Goal: Information Seeking & Learning: Learn about a topic

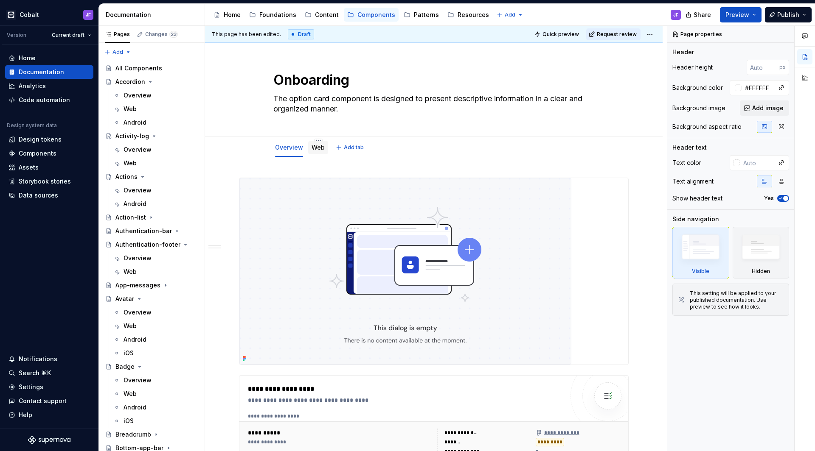
click at [319, 153] on div "Web" at bounding box center [318, 148] width 20 height 14
click at [319, 144] on link "Web" at bounding box center [317, 147] width 13 height 7
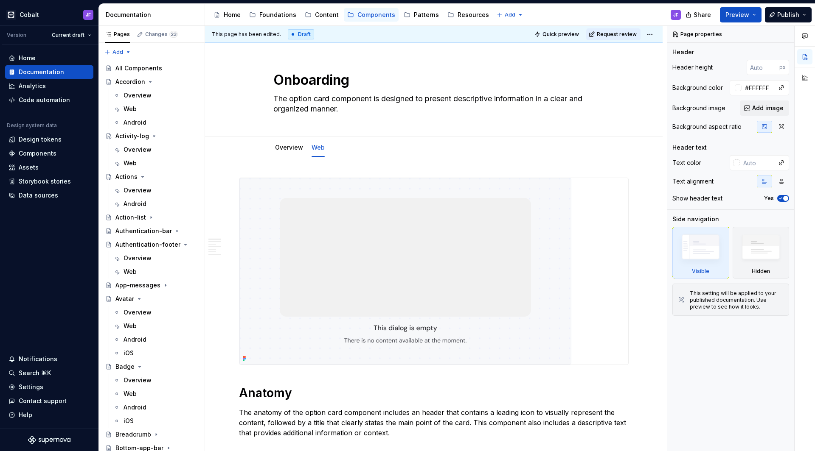
type textarea "*"
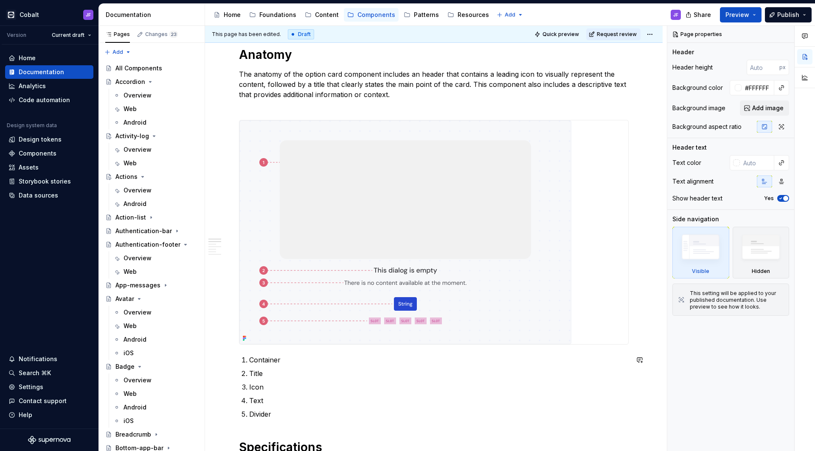
scroll to position [358, 0]
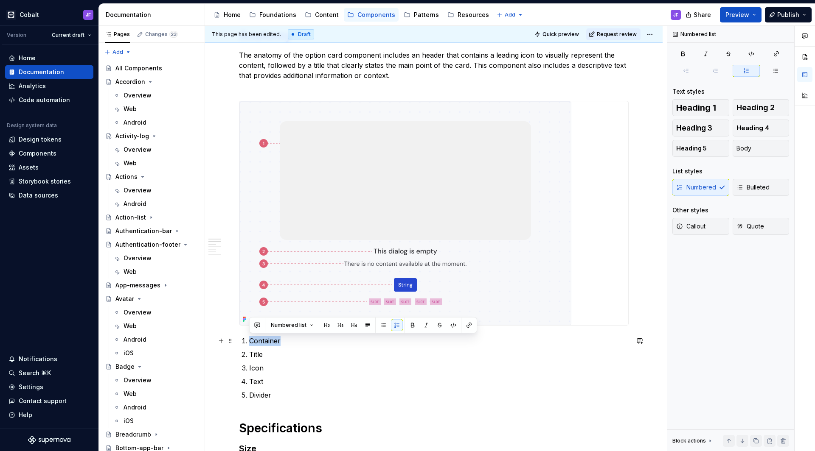
drag, startPoint x: 285, startPoint y: 344, endPoint x: 249, endPoint y: 344, distance: 36.1
click at [249, 344] on p "Container" at bounding box center [438, 341] width 379 height 10
click at [260, 355] on p "Title" at bounding box center [438, 355] width 379 height 10
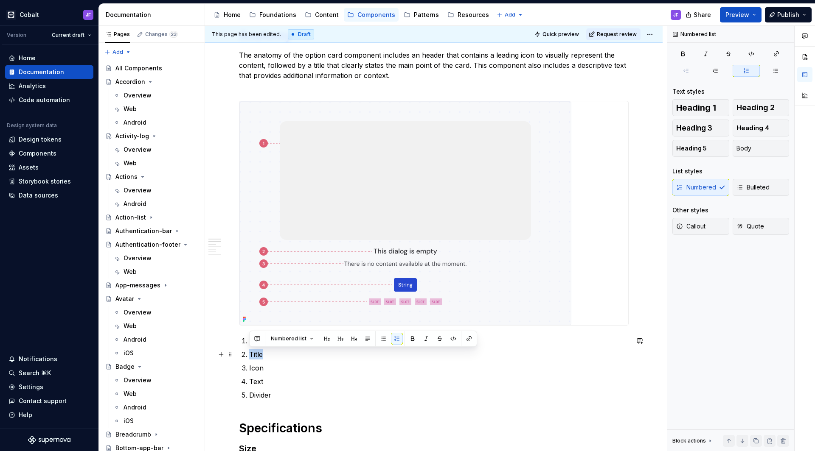
click at [271, 355] on p "Title" at bounding box center [438, 355] width 379 height 10
click at [267, 369] on p "Icon" at bounding box center [438, 368] width 379 height 10
click at [262, 368] on p "Icon" at bounding box center [438, 368] width 379 height 10
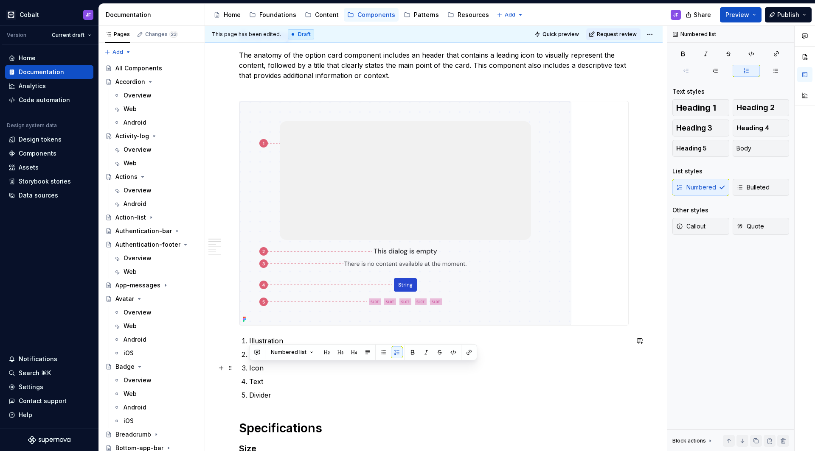
click at [262, 368] on p "Icon" at bounding box center [438, 368] width 379 height 10
click at [255, 369] on p "Icon" at bounding box center [438, 368] width 379 height 10
click at [254, 384] on p "Text" at bounding box center [438, 382] width 379 height 10
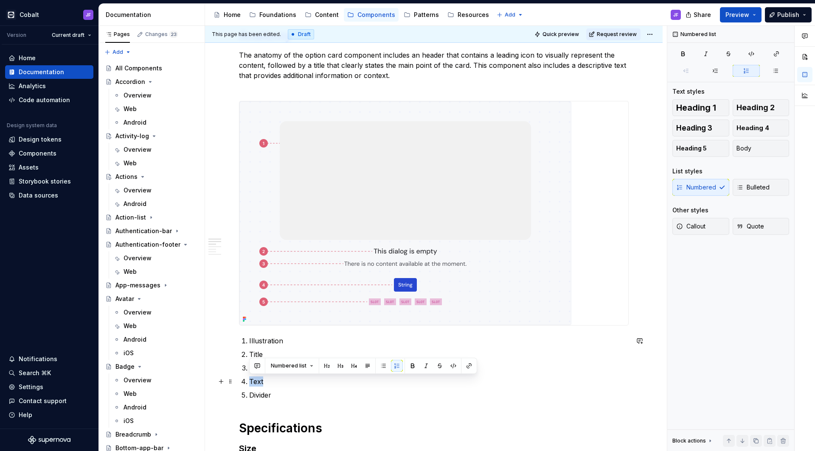
click at [254, 384] on p "Text" at bounding box center [438, 382] width 379 height 10
click at [255, 396] on p "Divider" at bounding box center [438, 395] width 379 height 10
click at [287, 381] on p "Button" at bounding box center [438, 382] width 379 height 10
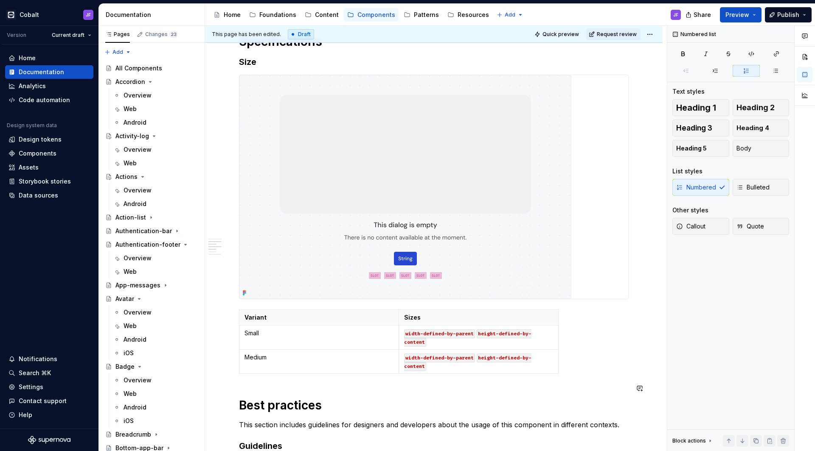
scroll to position [743, 0]
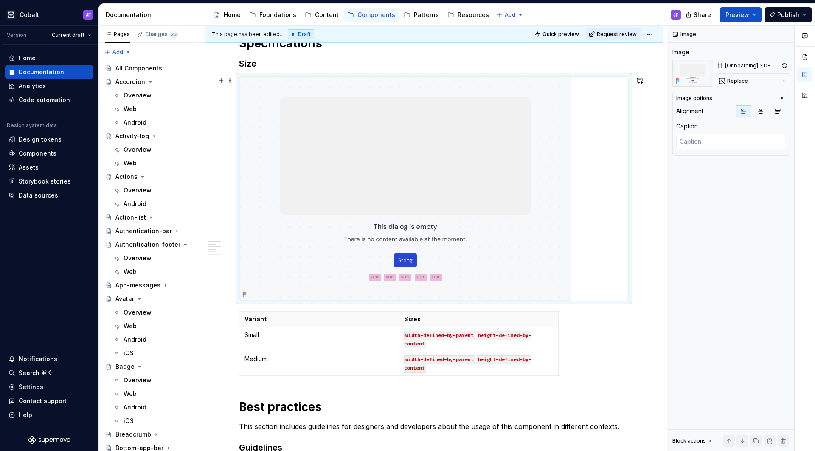
click at [387, 194] on img at bounding box center [405, 189] width 332 height 224
click at [728, 82] on span "Replace" at bounding box center [737, 81] width 21 height 7
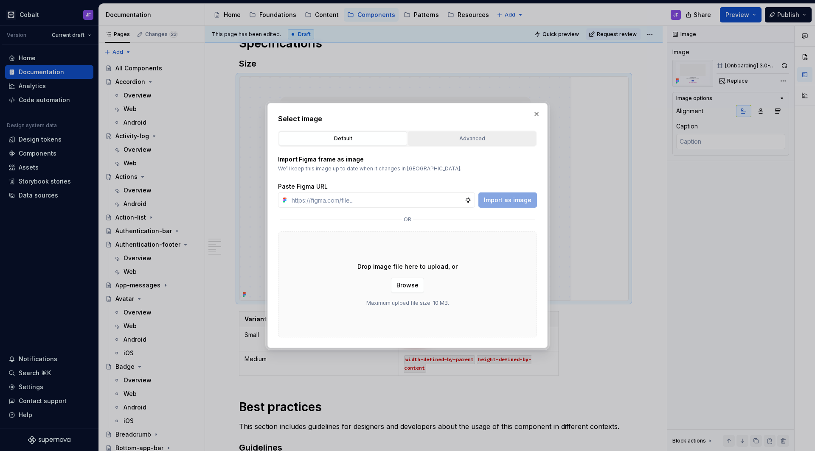
click at [506, 143] on button "Advanced" at bounding box center [472, 139] width 128 height 14
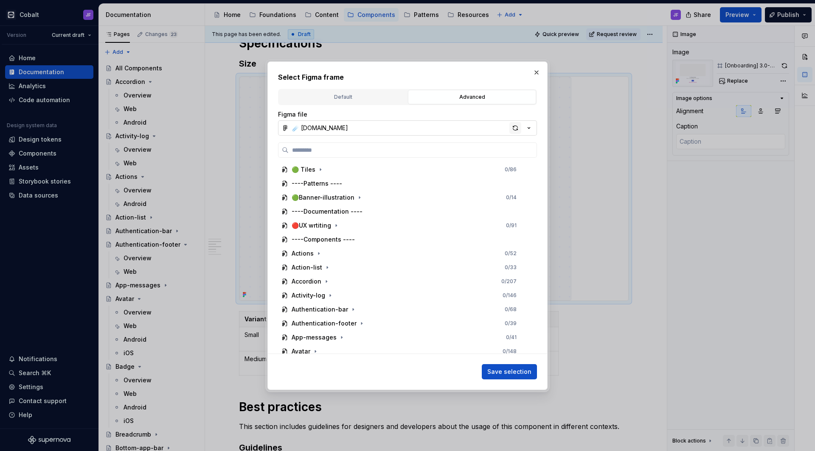
click at [517, 128] on div "button" at bounding box center [515, 128] width 12 height 12
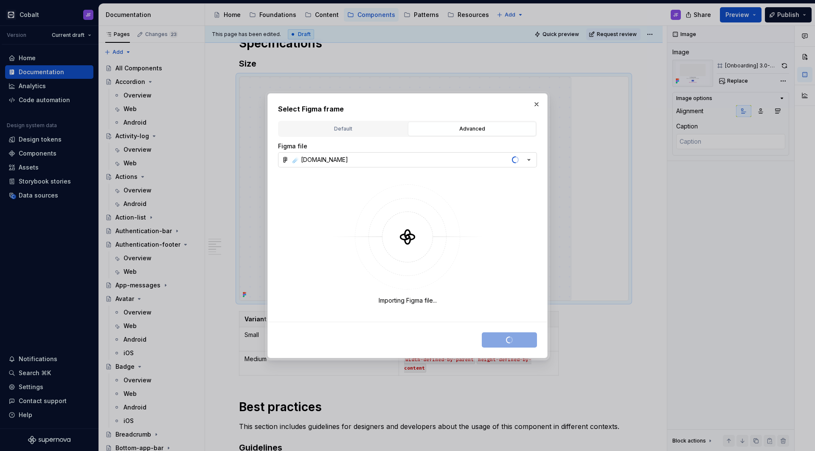
type textarea "*"
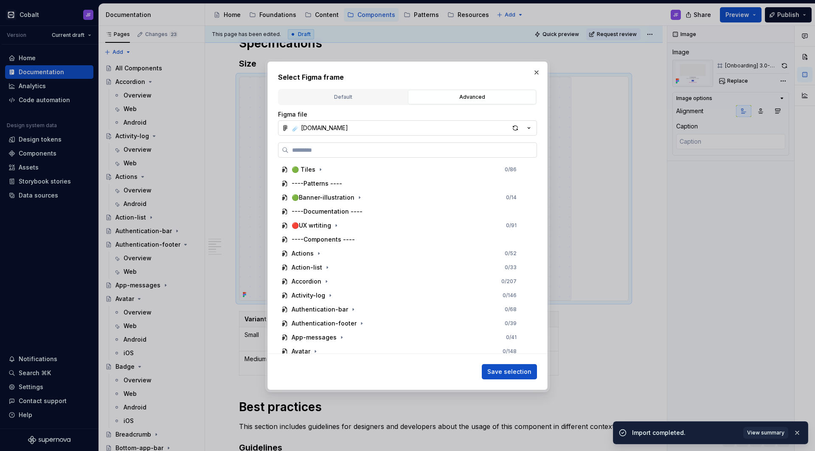
click at [434, 149] on input "search" at bounding box center [413, 150] width 248 height 8
type input "**********"
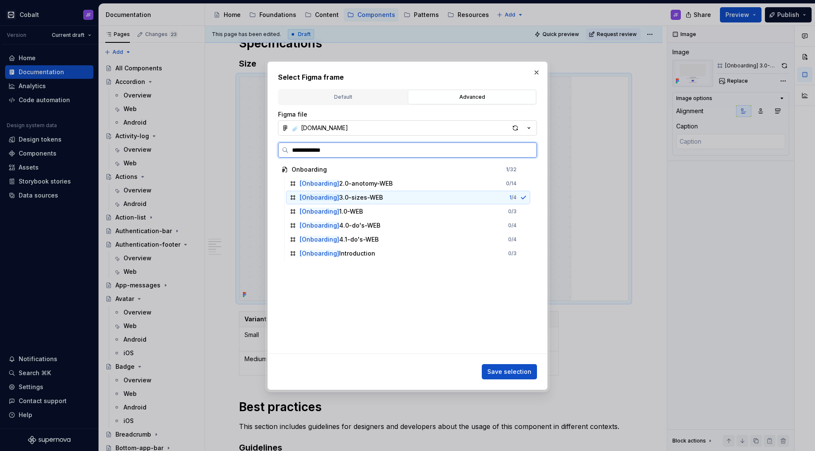
click at [375, 193] on div "[Onboarding] 3.0-sizes-WEB" at bounding box center [341, 197] width 83 height 8
click at [500, 367] on button "Save selection" at bounding box center [509, 371] width 55 height 15
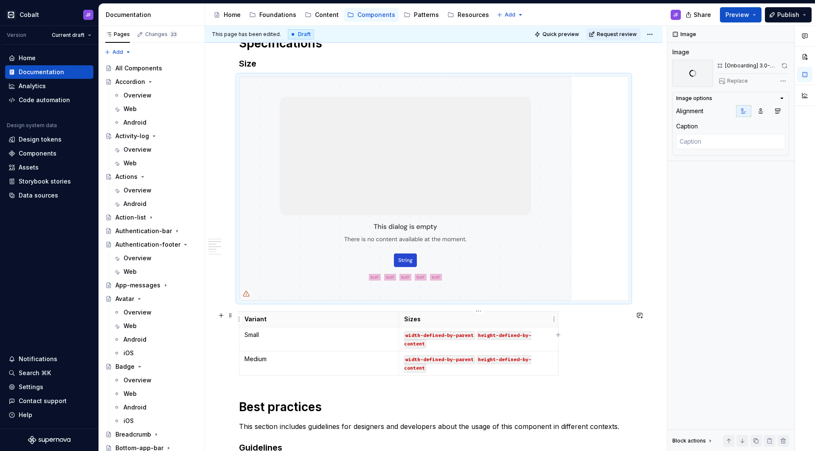
click at [523, 319] on p "Sizes" at bounding box center [478, 319] width 149 height 8
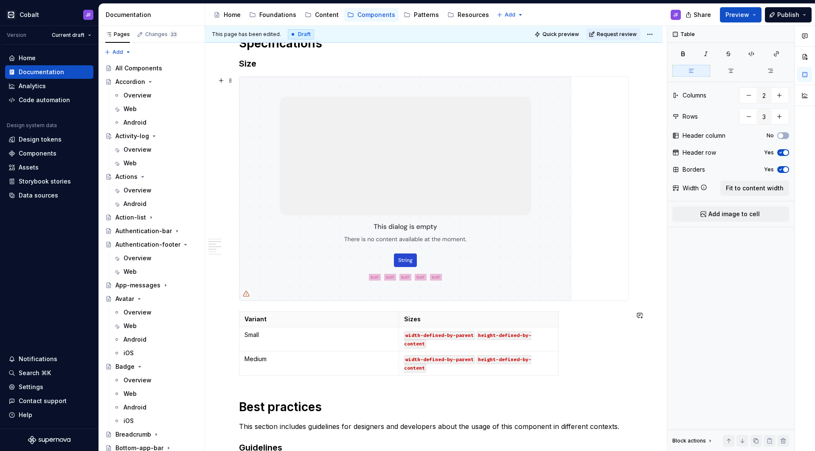
click at [476, 252] on img at bounding box center [405, 189] width 332 height 224
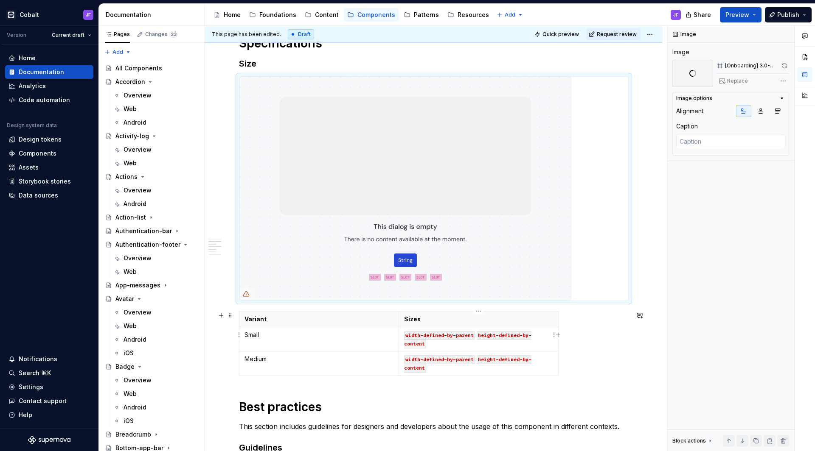
click at [473, 336] on code "width-defined-by-parent" at bounding box center [439, 335] width 71 height 9
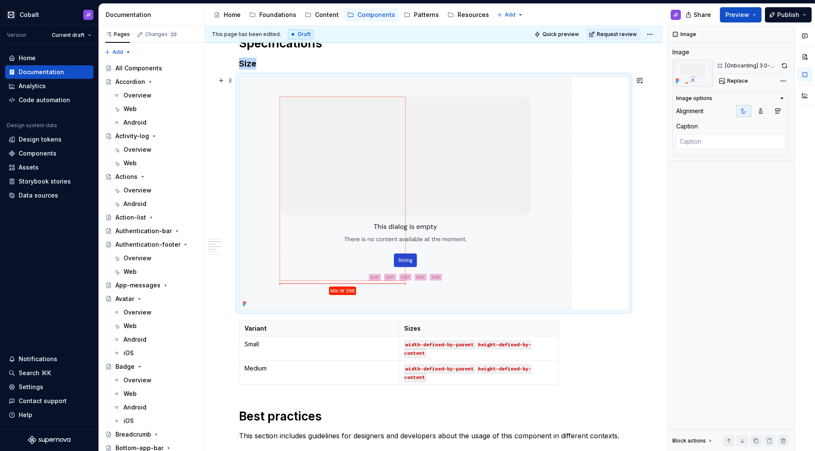
click at [419, 226] on img at bounding box center [405, 193] width 332 height 233
click at [745, 76] on button "Replace" at bounding box center [733, 81] width 35 height 12
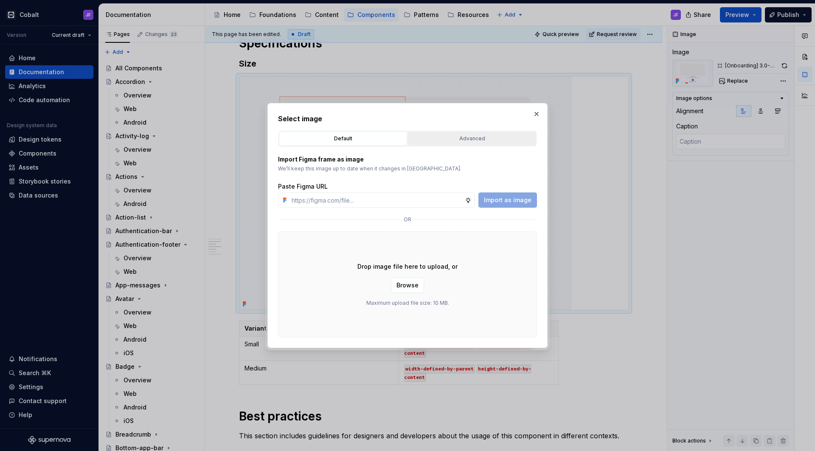
click at [474, 135] on div "Advanced" at bounding box center [472, 138] width 122 height 8
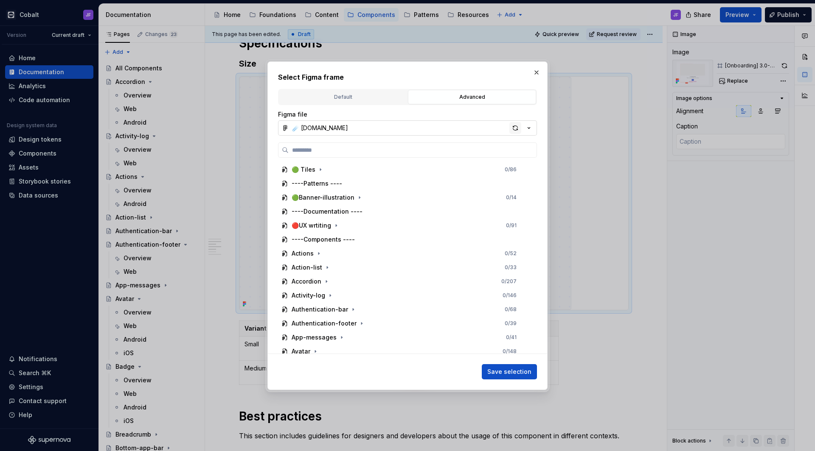
click at [515, 129] on div "button" at bounding box center [515, 128] width 12 height 12
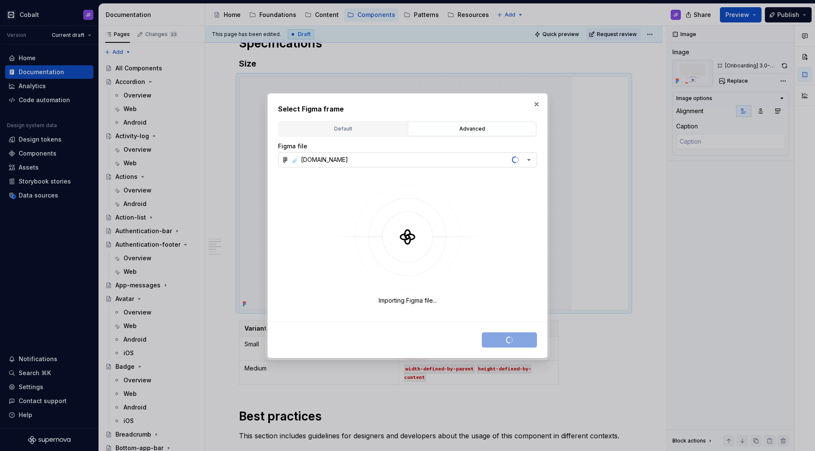
type textarea "*"
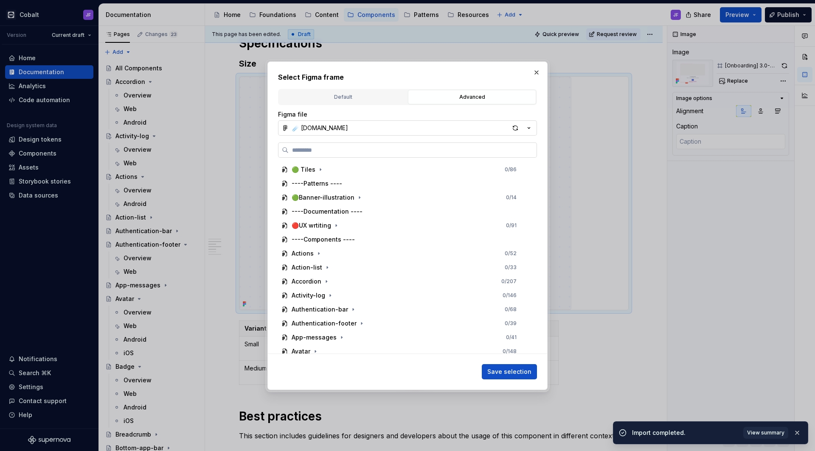
click at [340, 152] on input "search" at bounding box center [413, 150] width 248 height 8
paste input "**********"
type input "**********"
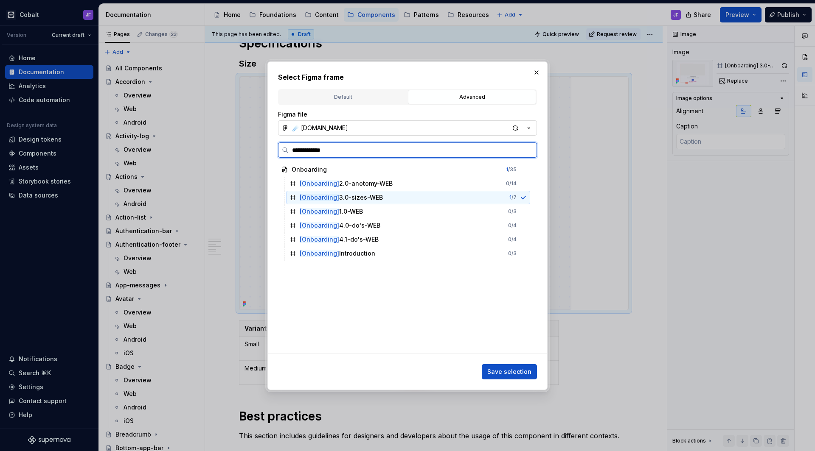
click at [365, 196] on div "[Onboarding] 3.0-sizes-WEB" at bounding box center [341, 197] width 83 height 8
click at [524, 372] on span "Save selection" at bounding box center [509, 372] width 44 height 8
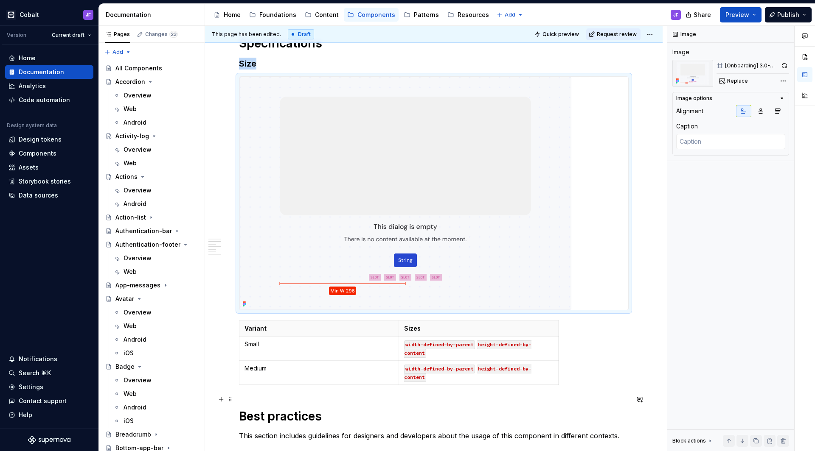
click at [547, 272] on img at bounding box center [405, 193] width 332 height 233
click at [454, 300] on img at bounding box center [405, 193] width 332 height 233
click at [436, 345] on code "width-defined-by-parent" at bounding box center [439, 345] width 71 height 9
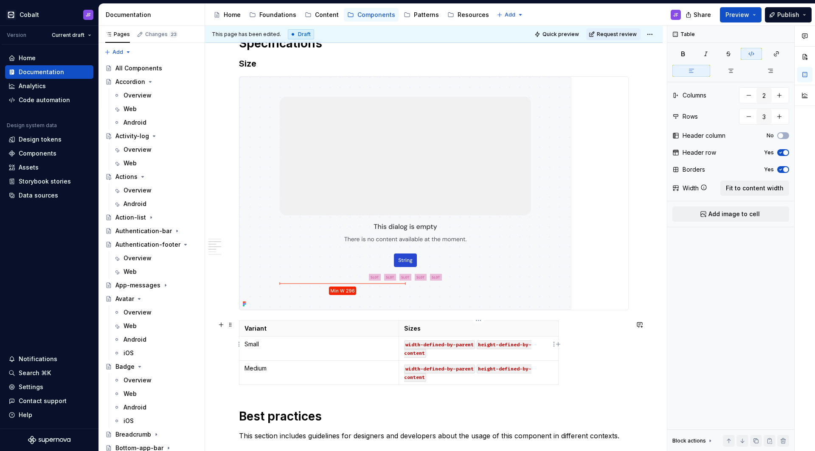
click at [471, 345] on code "width-defined-by-parent" at bounding box center [439, 345] width 71 height 9
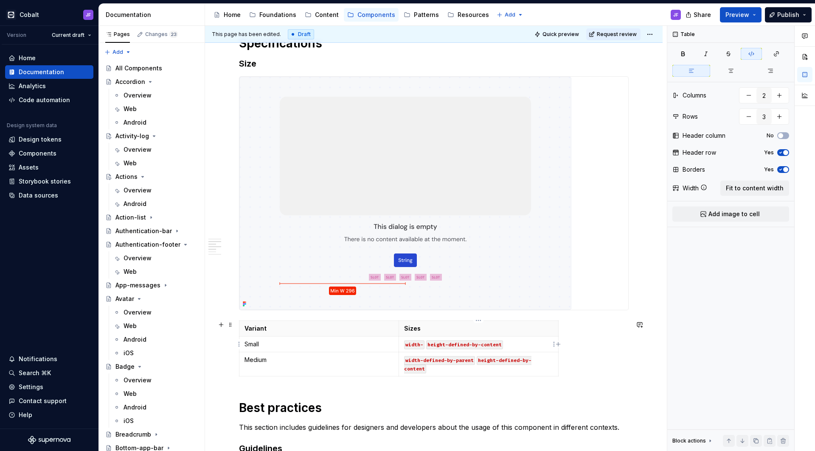
click at [423, 348] on code "width-" at bounding box center [414, 345] width 20 height 9
click at [241, 361] on td "Medium" at bounding box center [319, 365] width 160 height 24
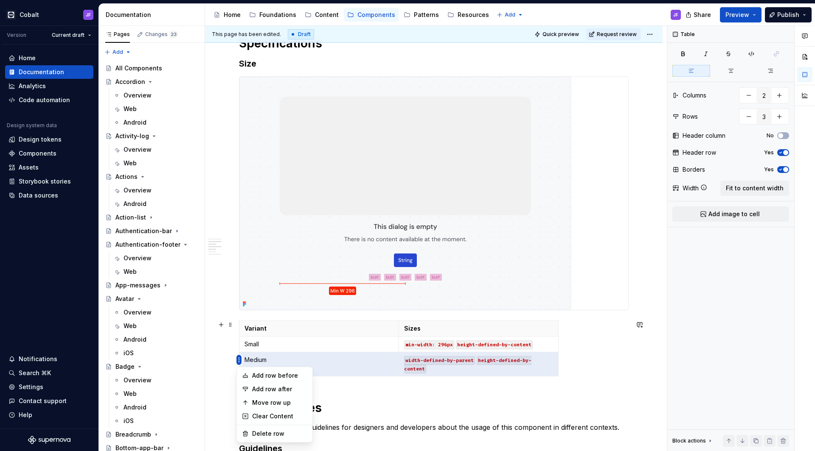
click at [237, 360] on html "Cobalt JF Version Current draft Home Documentation Analytics Code automation De…" at bounding box center [407, 225] width 815 height 451
click at [265, 432] on div "Delete row" at bounding box center [279, 434] width 55 height 8
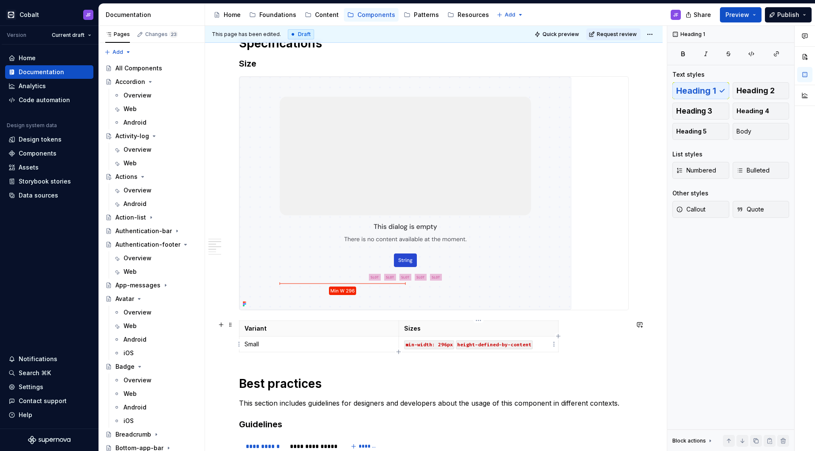
drag, startPoint x: 434, startPoint y: 344, endPoint x: 444, endPoint y: 344, distance: 9.3
click at [434, 344] on code "min-width: 296px" at bounding box center [429, 345] width 50 height 9
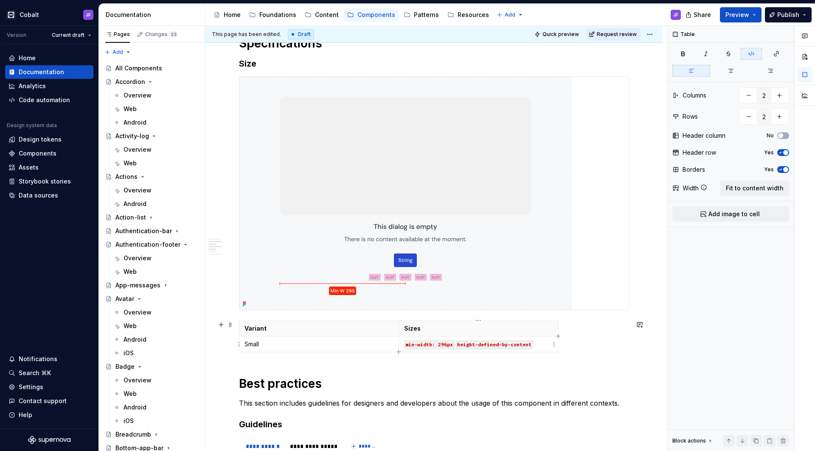
click at [509, 349] on code "height-defined-by-content" at bounding box center [494, 345] width 77 height 9
click at [533, 344] on p "min-width: 296px height-defined-by-content" at bounding box center [478, 344] width 149 height 8
click at [519, 347] on code "height-defined-by-content" at bounding box center [494, 345] width 77 height 9
click at [523, 346] on code "height-defined-by-content" at bounding box center [494, 345] width 77 height 9
click at [504, 345] on code "height-defined-by-content" at bounding box center [494, 345] width 77 height 9
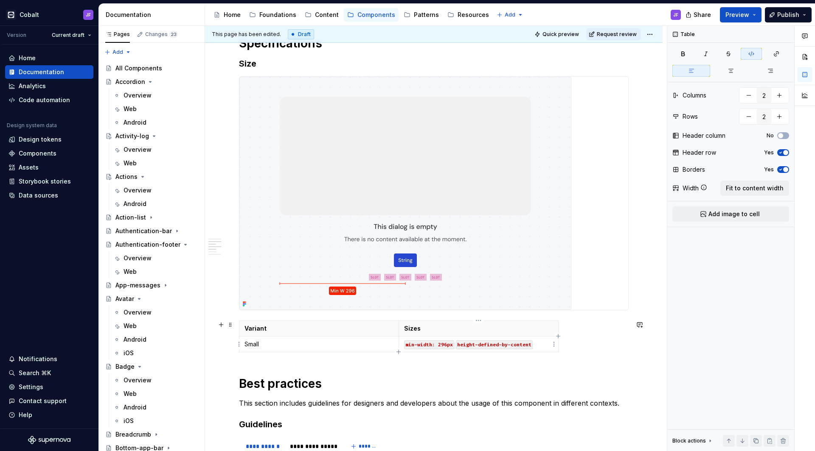
click at [517, 345] on code "height-defined-by-content" at bounding box center [494, 345] width 77 height 9
click at [524, 345] on code "height-defined-by-content" at bounding box center [494, 345] width 77 height 9
click at [521, 349] on code "height-defined-by-content" at bounding box center [494, 345] width 77 height 9
click at [530, 347] on code "height-defined-by-content" at bounding box center [494, 345] width 77 height 9
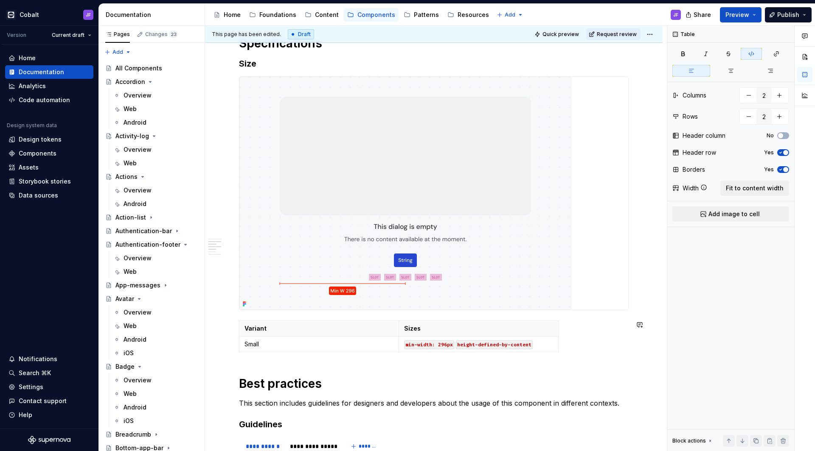
click at [518, 371] on div "**********" at bounding box center [433, 111] width 389 height 1352
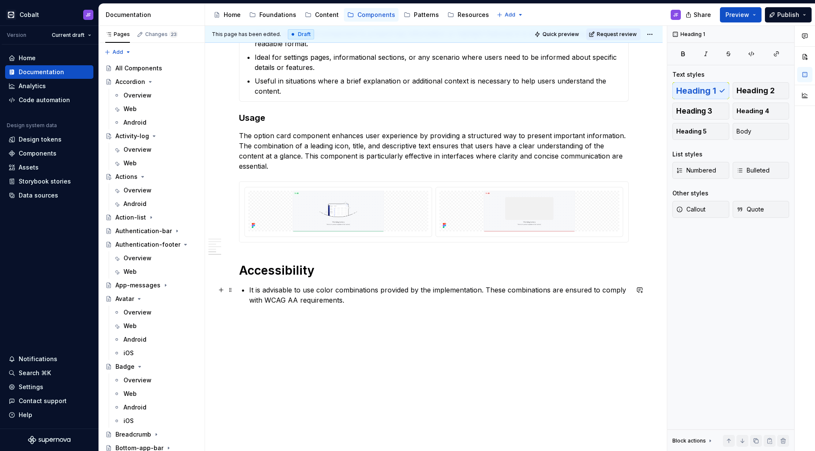
scroll to position [1201, 0]
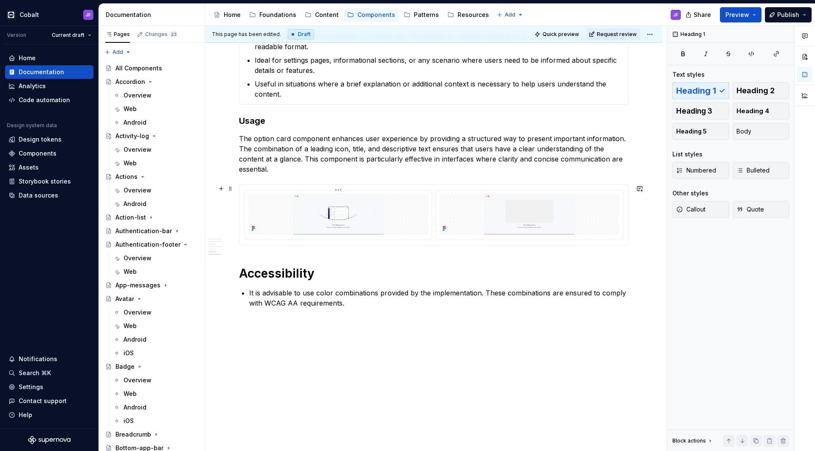
click at [371, 227] on img at bounding box center [338, 214] width 180 height 41
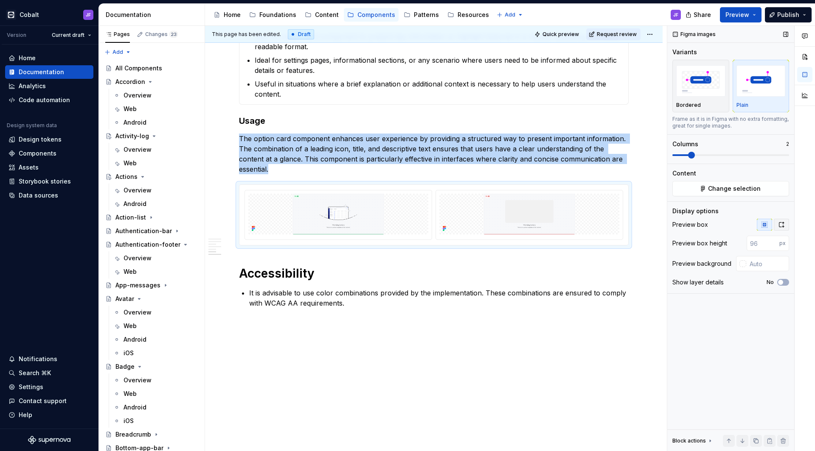
click at [776, 221] on button "button" at bounding box center [780, 225] width 15 height 12
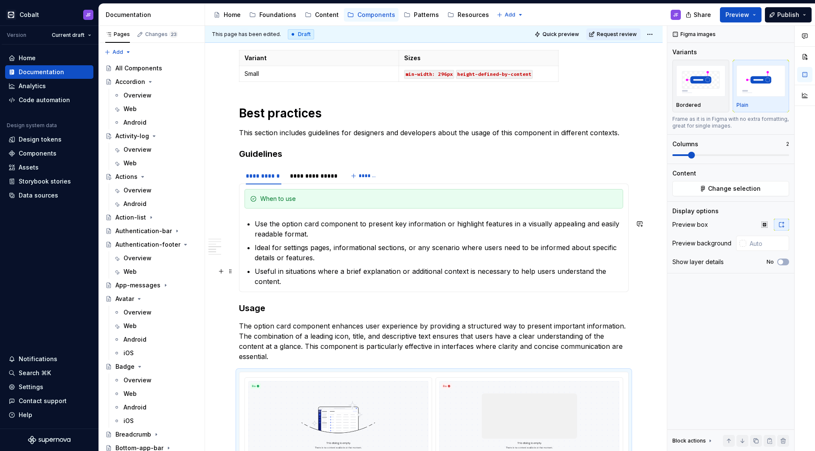
scroll to position [1055, 0]
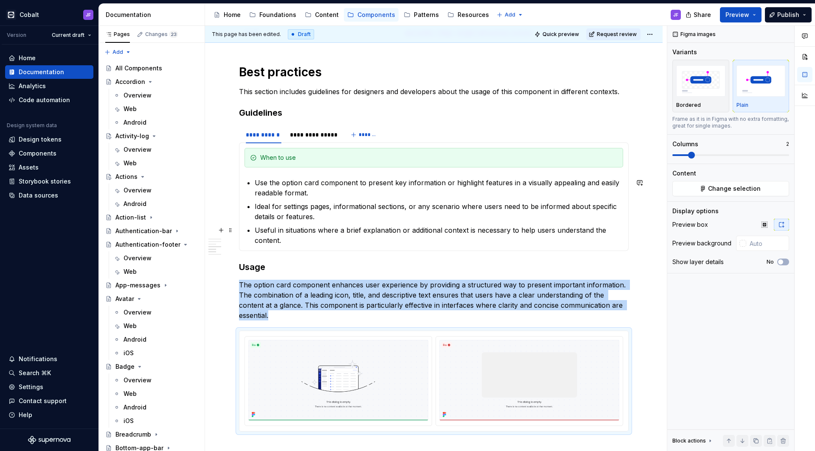
click at [335, 301] on p "The option card component enhances user experience by providing a structured wa…" at bounding box center [433, 300] width 389 height 41
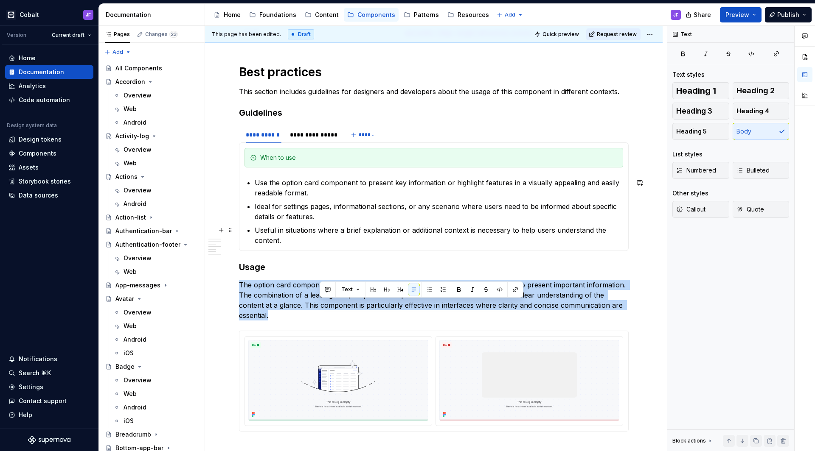
click at [335, 301] on p "The option card component enhances user experience by providing a structured wa…" at bounding box center [433, 300] width 389 height 41
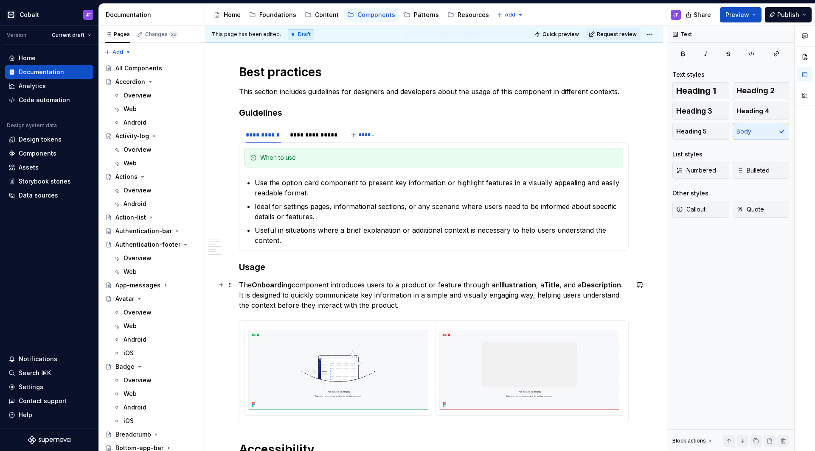
click at [340, 303] on p "The Onboarding component introduces users to a product or feature through an Il…" at bounding box center [433, 295] width 389 height 31
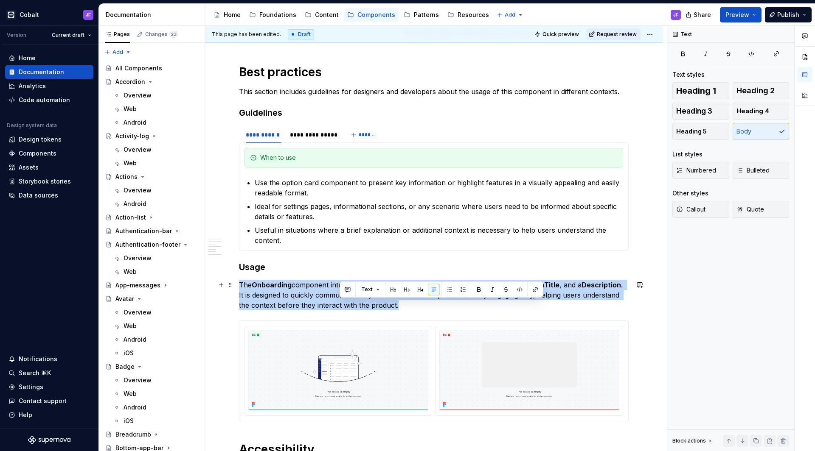
click at [340, 303] on p "The Onboarding component introduces users to a product or feature through an Il…" at bounding box center [433, 295] width 389 height 31
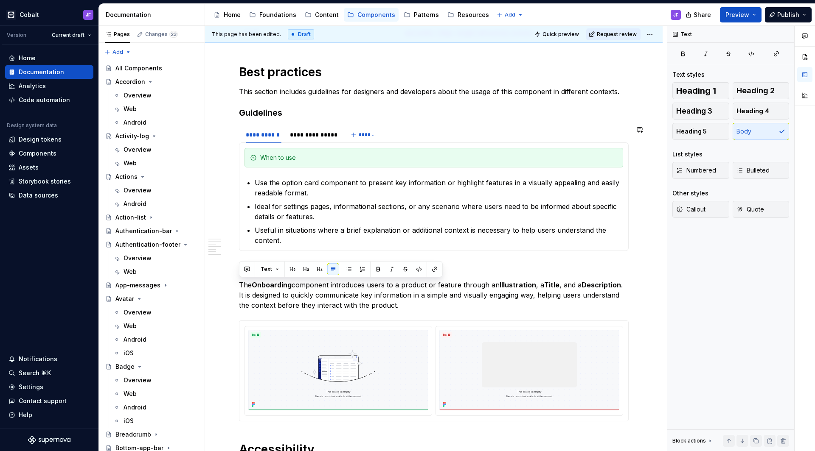
click at [383, 267] on div "Text" at bounding box center [340, 269] width 199 height 12
click at [377, 269] on button "button" at bounding box center [378, 269] width 12 height 12
click at [385, 302] on p "The Onboarding component introduces users to a product or feature through an Il…" at bounding box center [433, 295] width 389 height 31
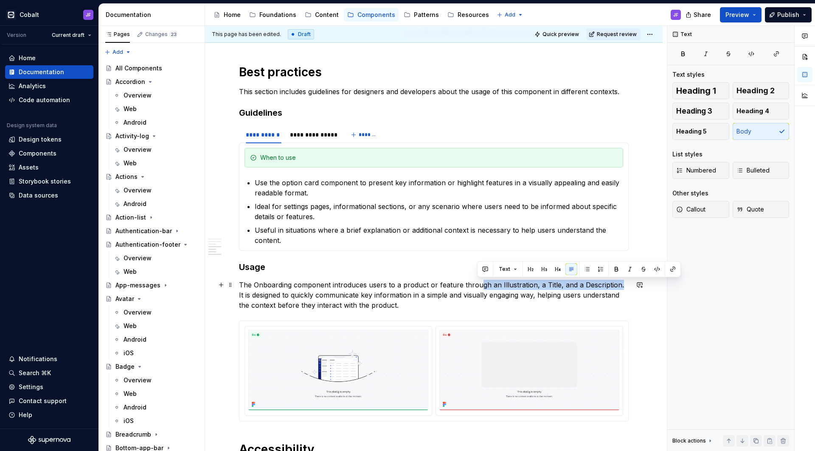
drag, startPoint x: 616, startPoint y: 285, endPoint x: 477, endPoint y: 287, distance: 138.8
click at [476, 287] on p "The Onboarding component introduces users to a product or feature through an Il…" at bounding box center [433, 295] width 389 height 31
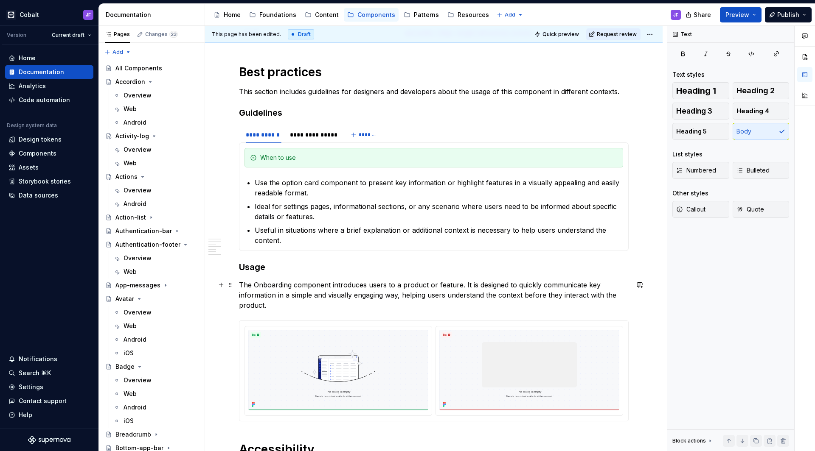
click at [331, 305] on p "The Onboarding component introduces users to a product or feature. It is design…" at bounding box center [433, 295] width 389 height 31
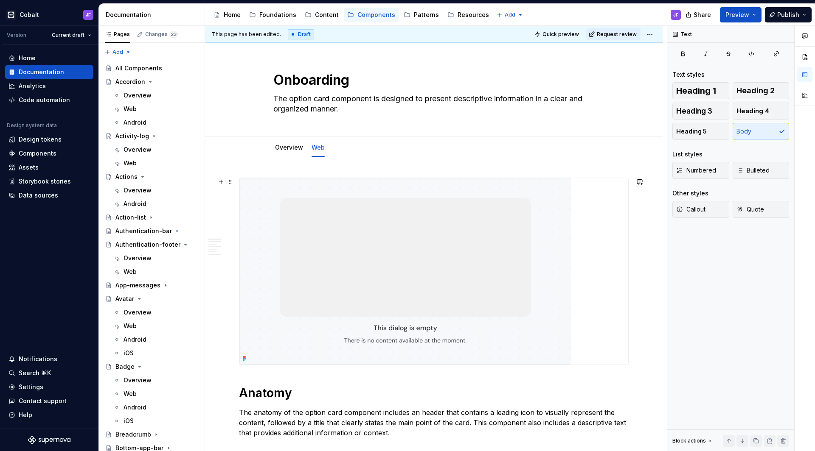
scroll to position [0, 0]
click at [283, 148] on link "Overview" at bounding box center [289, 147] width 28 height 7
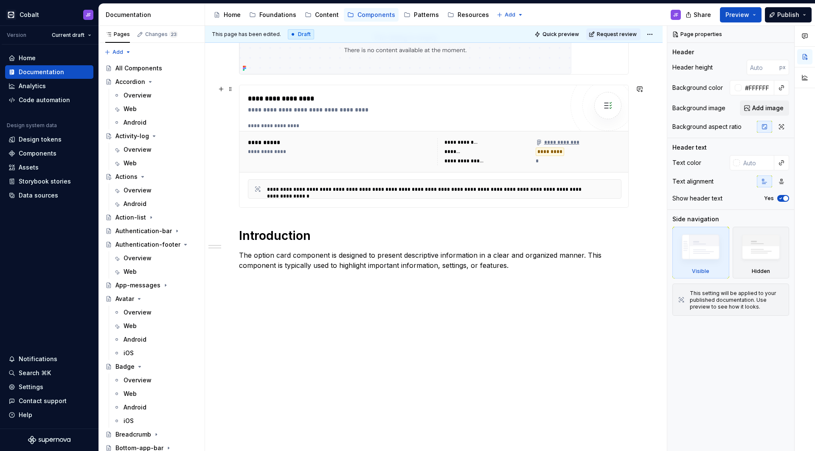
scroll to position [291, 0]
click at [383, 266] on p "The option card component is designed to present descriptive information in a c…" at bounding box center [433, 260] width 389 height 20
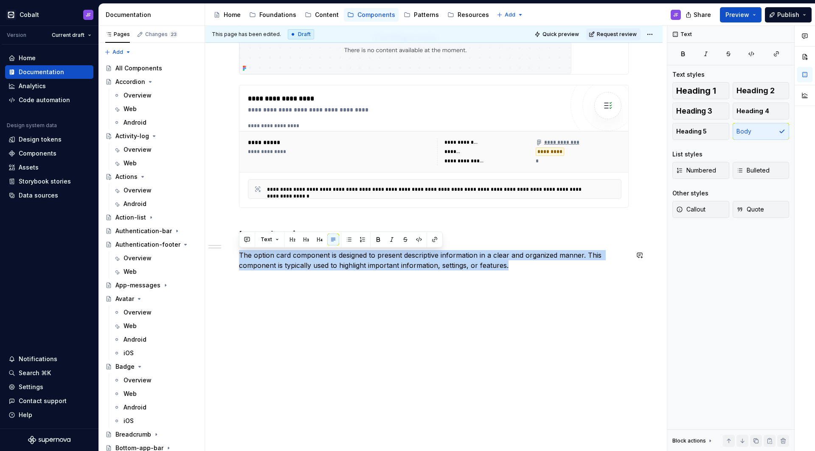
click at [383, 266] on p "The option card component is designed to present descriptive information in a c…" at bounding box center [433, 260] width 389 height 20
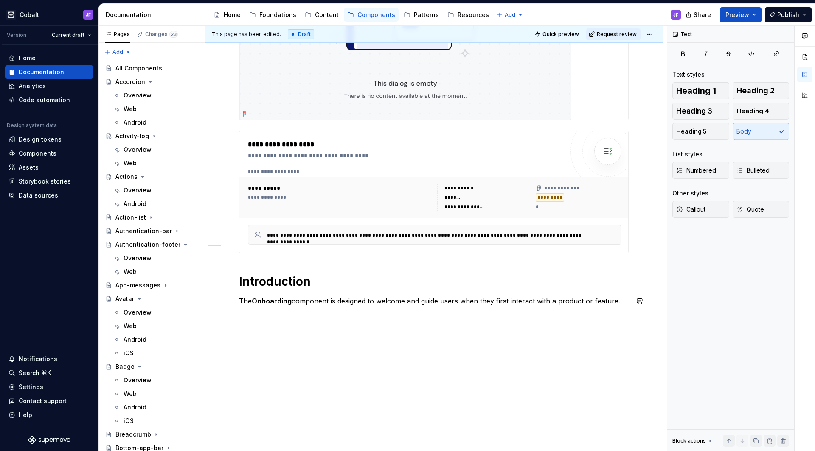
scroll to position [4, 0]
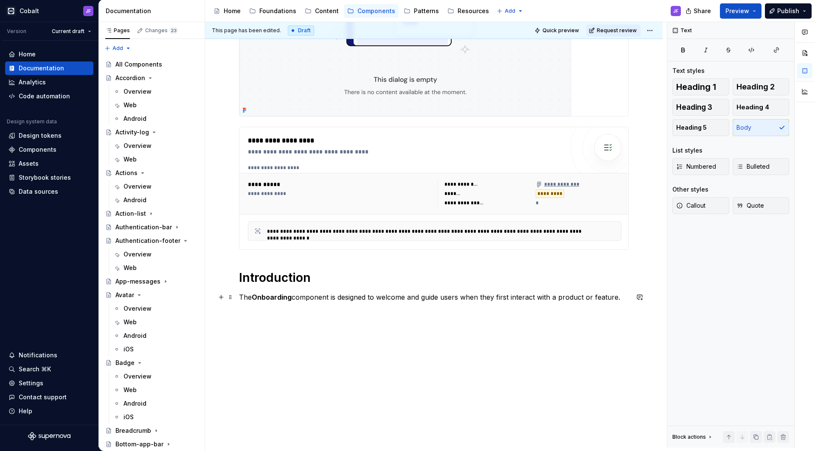
click at [360, 297] on p "The Onboarding component is designed to welcome and guide users when they first…" at bounding box center [433, 297] width 389 height 10
click at [374, 280] on button "button" at bounding box center [378, 282] width 12 height 12
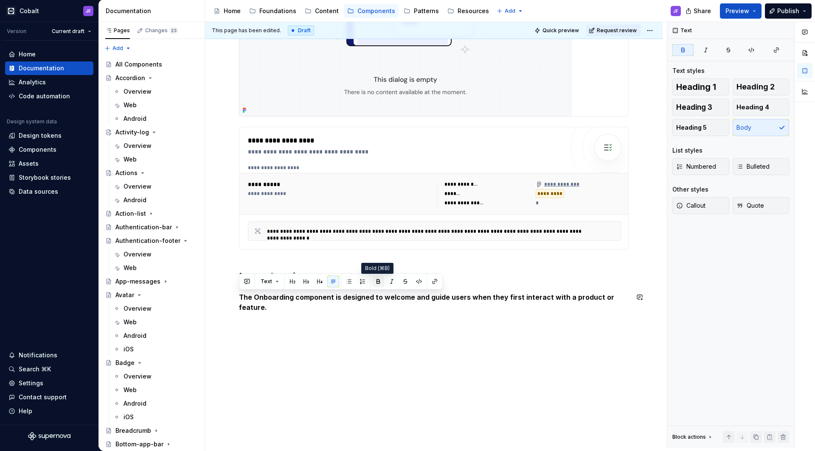
click at [374, 280] on button "button" at bounding box center [378, 282] width 12 height 12
click at [370, 264] on div "**********" at bounding box center [433, 115] width 389 height 373
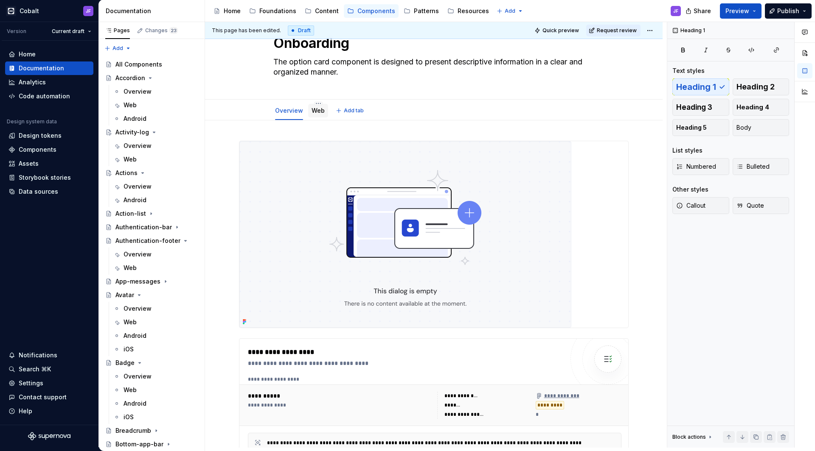
scroll to position [31, 0]
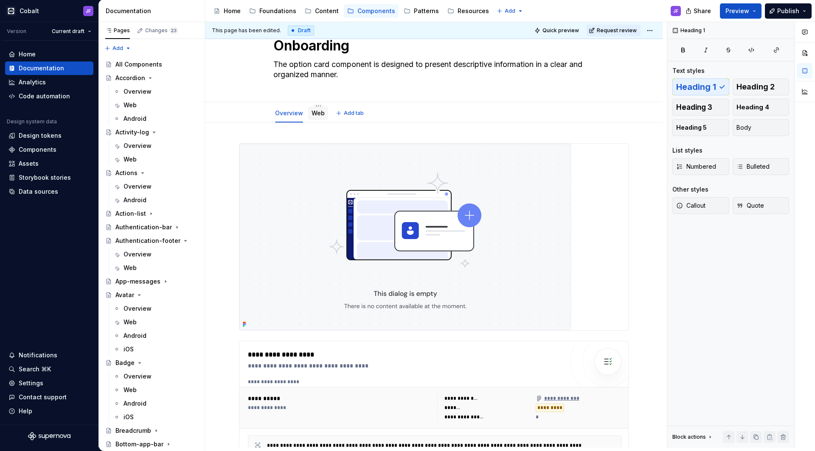
click at [320, 117] on div "Web" at bounding box center [317, 113] width 13 height 8
click at [395, 65] on textarea "The option card component is designed to present descriptive information in a c…" at bounding box center [432, 70] width 321 height 24
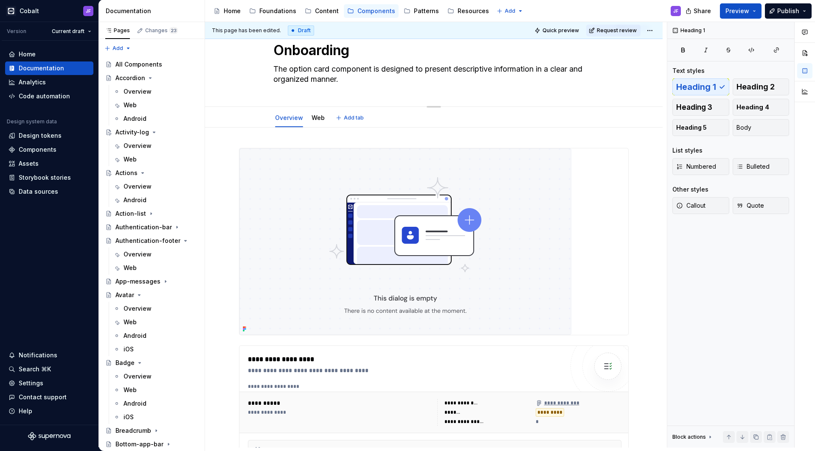
click at [395, 65] on textarea "The option card component is designed to present descriptive information in a c…" at bounding box center [432, 74] width 321 height 24
paste textarea "Onboarding component introduces users to a product or feature"
type textarea "*"
type textarea "The Onboarding component introduces users to a product or feature"
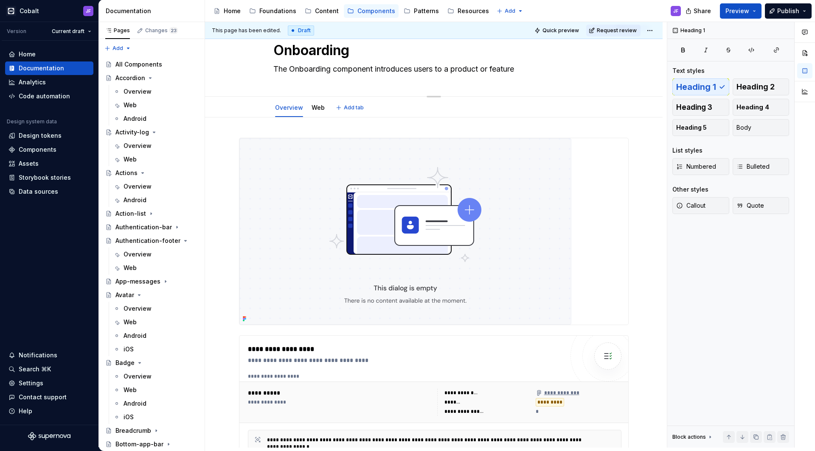
type textarea "*"
type textarea "The Onboarding component introduces users to a product or feature."
type textarea "*"
type textarea "The Onboarding component introduces users to a product or feature."
click at [319, 107] on link "Web" at bounding box center [317, 107] width 13 height 7
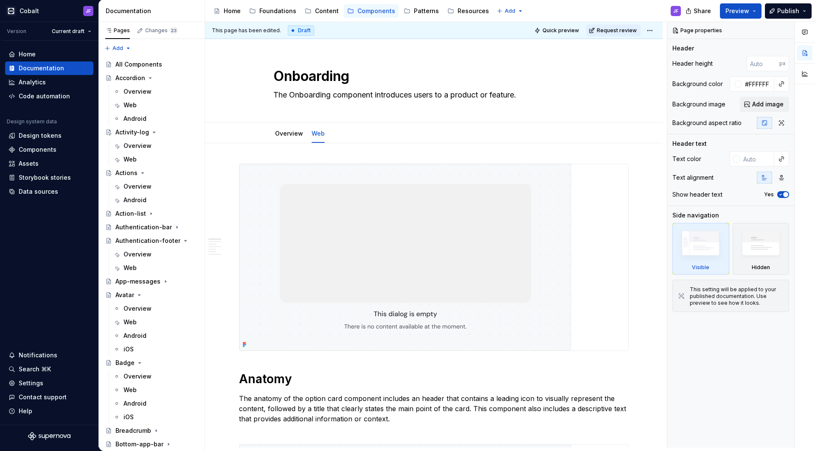
type textarea "*"
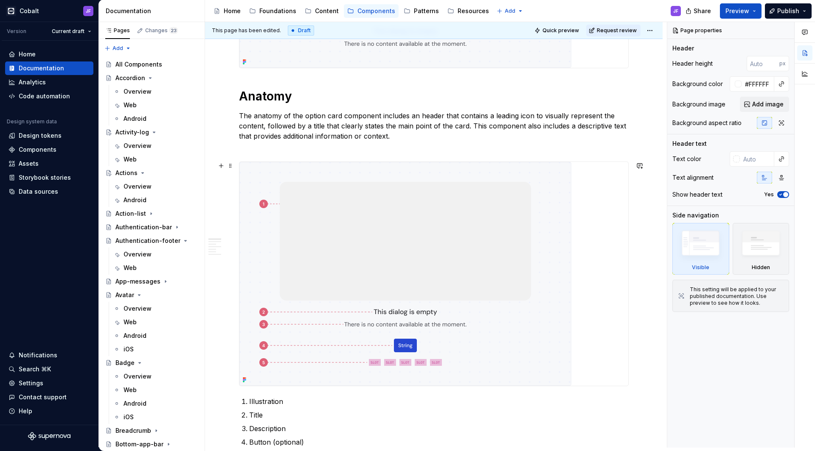
scroll to position [309, 0]
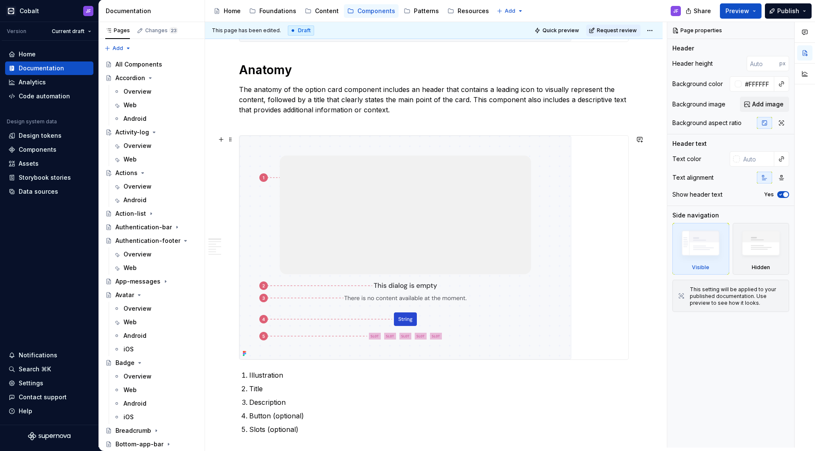
click at [309, 379] on p "Illustration" at bounding box center [438, 375] width 379 height 10
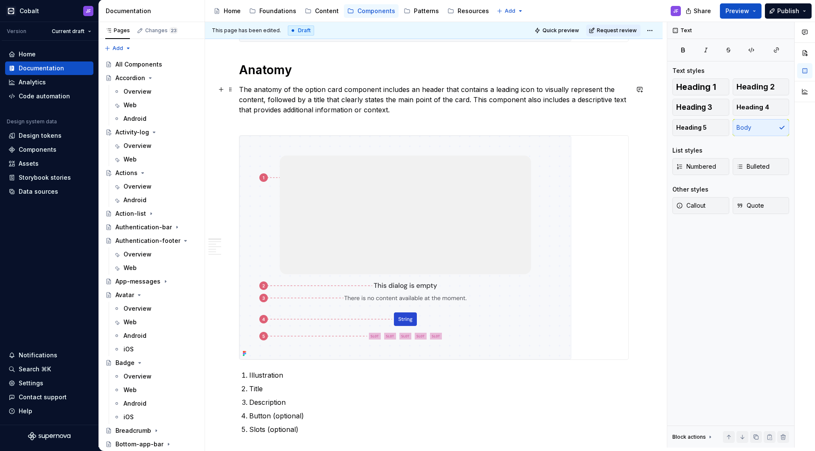
click at [339, 90] on p "The anatomy of the option card component includes an header that contains a lea…" at bounding box center [433, 104] width 389 height 41
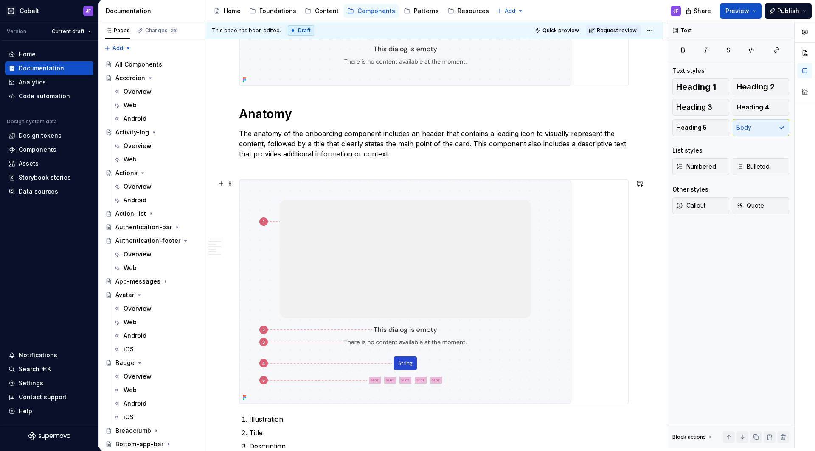
scroll to position [313, 0]
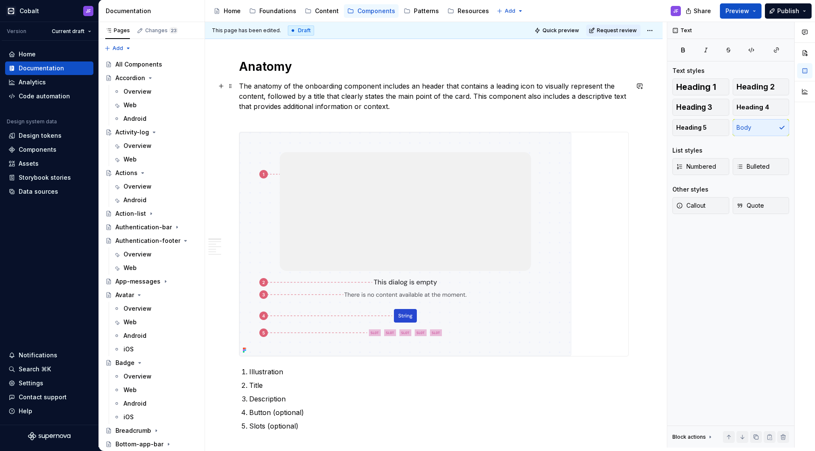
click at [437, 88] on p "The anatomy of the onboarding component includes an header that contains a lead…" at bounding box center [433, 101] width 389 height 41
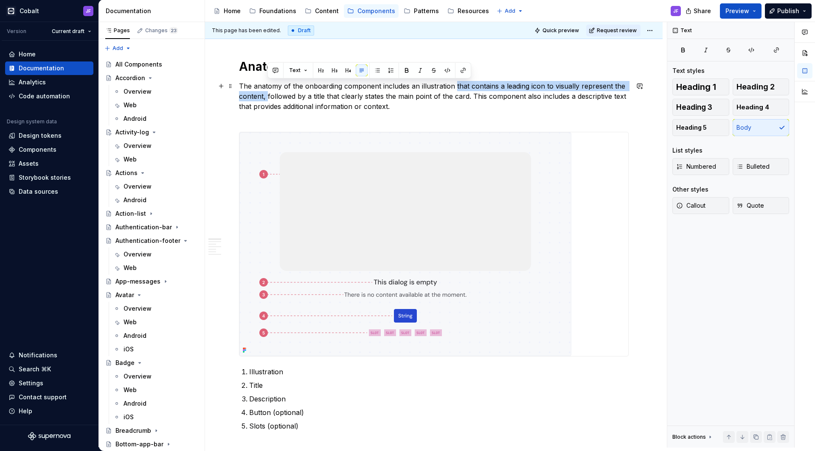
drag, startPoint x: 454, startPoint y: 86, endPoint x: 266, endPoint y: 98, distance: 188.3
click at [266, 98] on p "The anatomy of the onboarding component includes an illustration that contains …" at bounding box center [433, 101] width 389 height 41
drag, startPoint x: 535, startPoint y: 85, endPoint x: 263, endPoint y: 92, distance: 272.5
click at [263, 92] on p "The anatomy of the onboarding component includes an illustration, title and des…" at bounding box center [433, 101] width 389 height 41
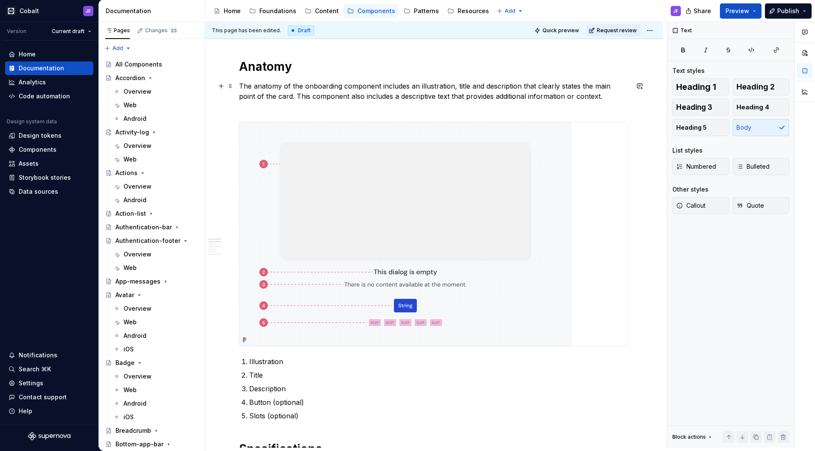
click at [491, 95] on p "The anatomy of the onboarding component includes an illustration, title and des…" at bounding box center [433, 96] width 389 height 31
click at [273, 96] on p "The anatomy of the onboarding component includes an illustration, title and des…" at bounding box center [433, 96] width 389 height 31
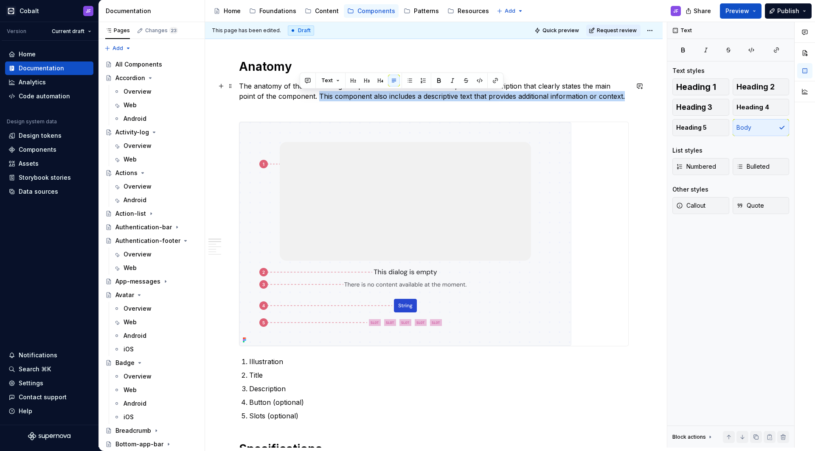
drag, startPoint x: 609, startPoint y: 97, endPoint x: 300, endPoint y: 94, distance: 309.3
click at [300, 94] on p "The anatomy of the onboarding component includes an illustration, title and des…" at bounding box center [433, 96] width 389 height 31
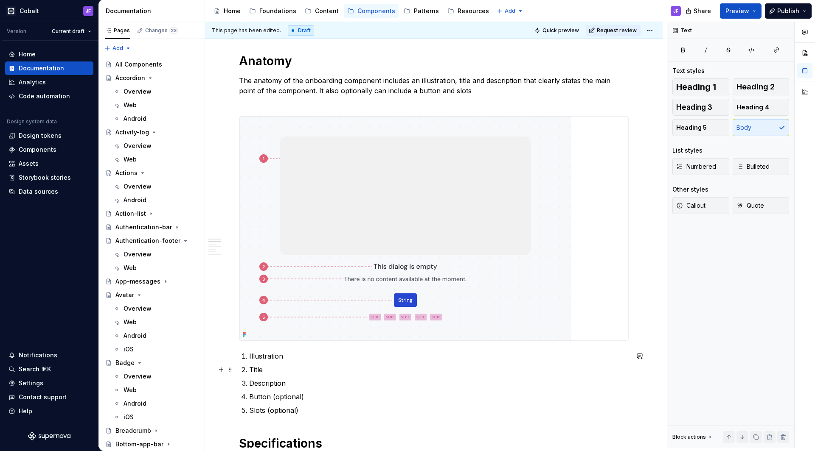
scroll to position [317, 0]
click at [419, 96] on p "The anatomy of the onboarding component includes an illustration, title and des…" at bounding box center [433, 92] width 389 height 31
click at [453, 95] on p "The anatomy of the onboarding component includes an illustration, title and des…" at bounding box center [433, 92] width 389 height 31
click at [434, 94] on p "The anatomy of the onboarding component includes an illustration, title and des…" at bounding box center [433, 92] width 389 height 31
click at [507, 95] on p "The anatomy of the onboarding component includes an illustration, title and des…" at bounding box center [433, 92] width 389 height 31
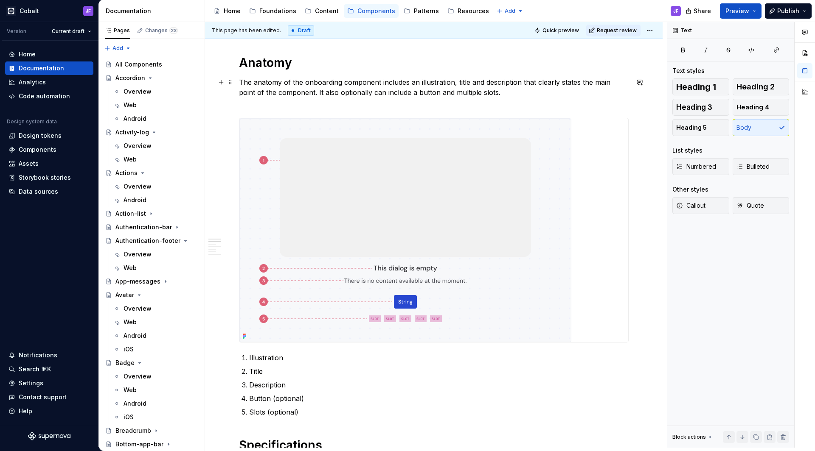
click at [438, 91] on p "The anatomy of the onboarding component includes an illustration, title and des…" at bounding box center [433, 92] width 389 height 31
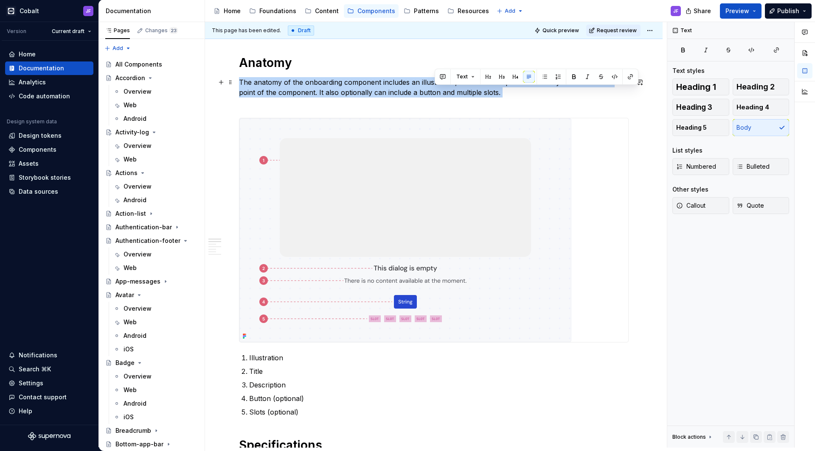
click at [438, 91] on p "The anatomy of the onboarding component includes an illustration, title and des…" at bounding box center [433, 92] width 389 height 31
copy p "The anatomy of the onboarding component includes an illustration, title and des…"
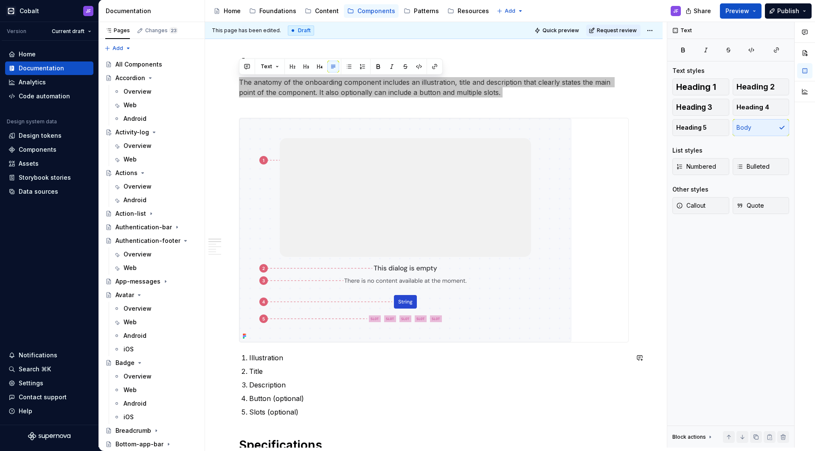
click at [327, 84] on p "The anatomy of the onboarding component includes an illustration, title and des…" at bounding box center [433, 92] width 389 height 31
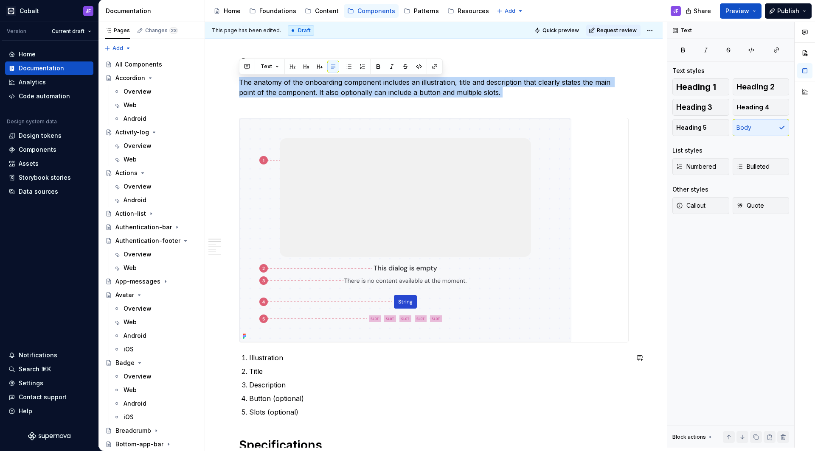
click at [327, 84] on p "The anatomy of the onboarding component includes an illustration, title and des…" at bounding box center [433, 92] width 389 height 31
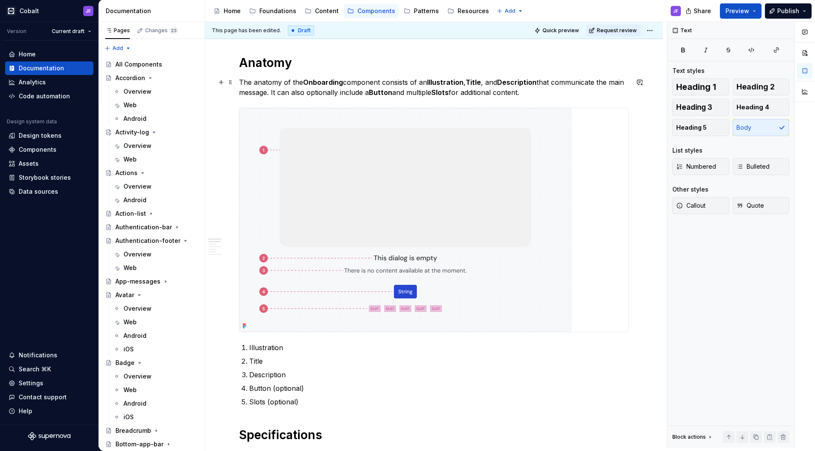
click at [355, 91] on p "The anatomy of the Onboarding component consists of an Illustration , Title , a…" at bounding box center [433, 87] width 389 height 20
click at [375, 67] on button "button" at bounding box center [378, 67] width 12 height 12
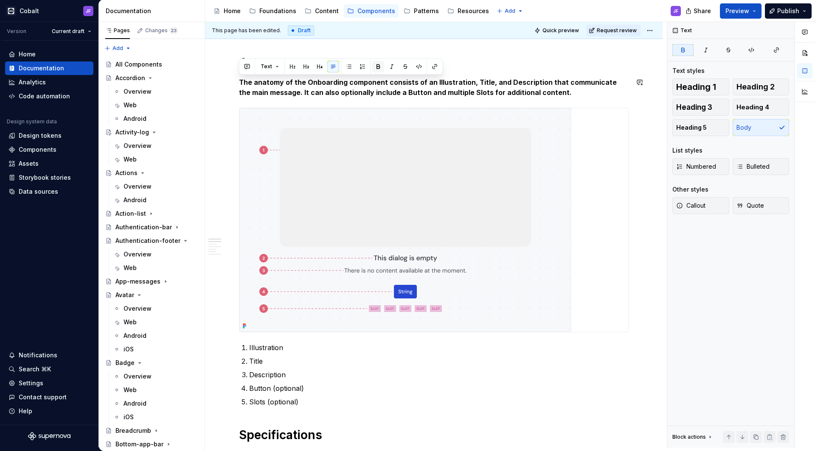
click at [375, 67] on button "button" at bounding box center [378, 67] width 12 height 12
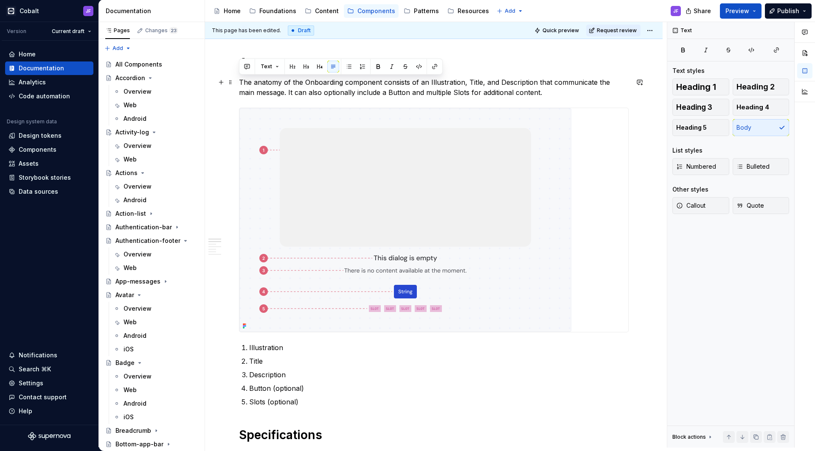
click at [303, 83] on p "The anatomy of the Onboarding component consists of an Illustration, Title, and…" at bounding box center [433, 87] width 389 height 20
click at [310, 82] on p "The anatomy of the Onboarding component consists of an Illustration, Title, and…" at bounding box center [433, 87] width 389 height 20
click at [526, 91] on p "The anatomy of the onboarding component consists of an Illustration, Title, and…" at bounding box center [433, 87] width 389 height 20
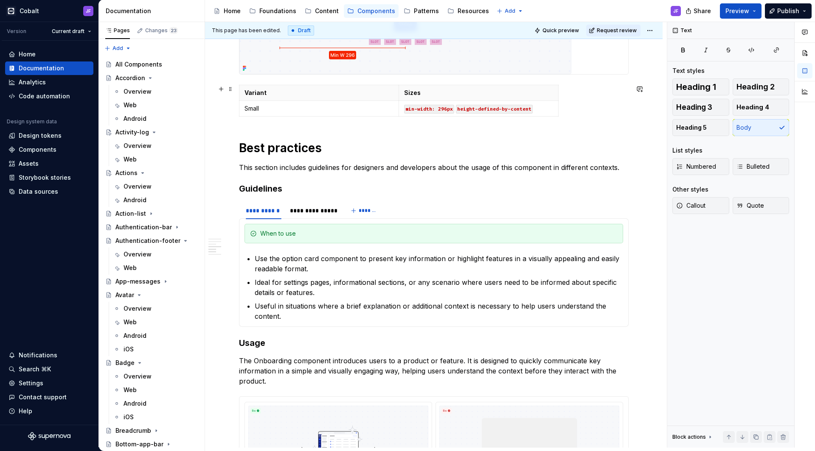
scroll to position [946, 0]
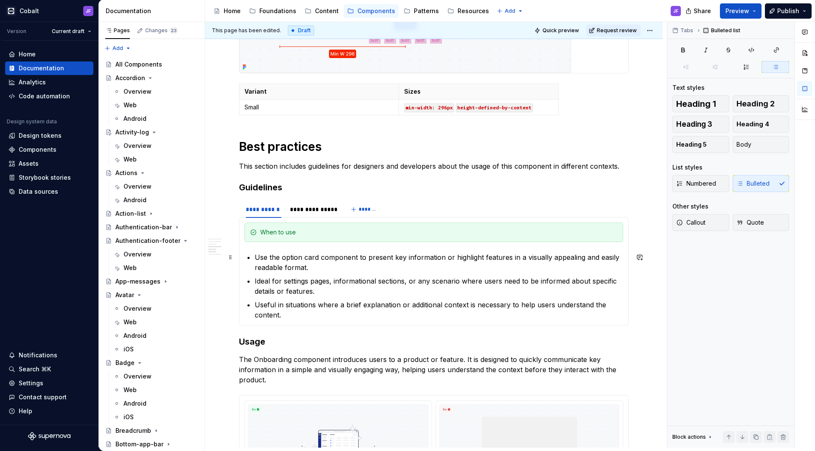
click at [291, 266] on p "Use the option card component to present key information or highlight features …" at bounding box center [439, 262] width 368 height 20
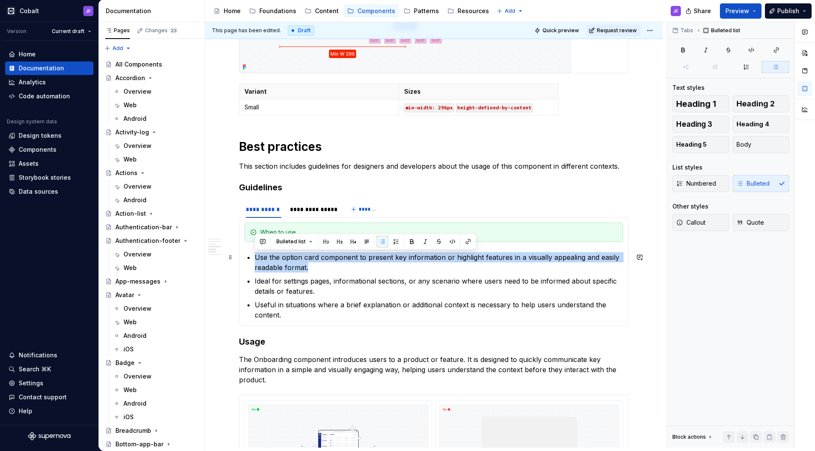
click at [291, 266] on p "Use the option card component to present key information or highlight features …" at bounding box center [439, 262] width 368 height 20
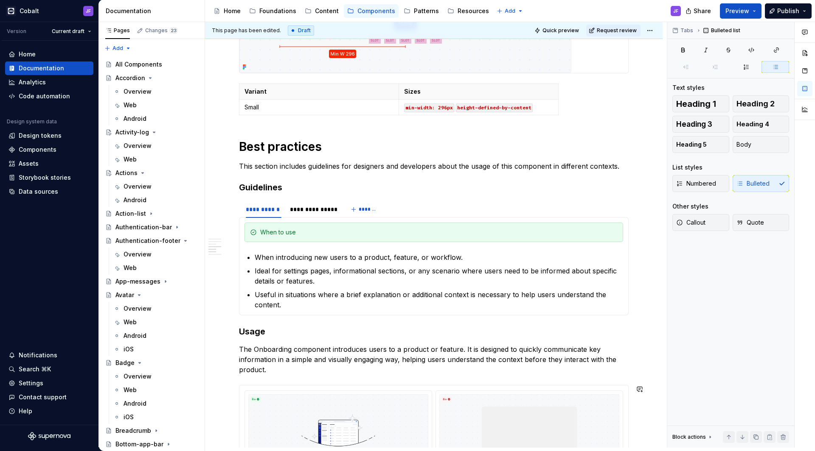
click at [289, 272] on p "Ideal for settings pages, informational sections, or any scenario where users n…" at bounding box center [439, 276] width 368 height 20
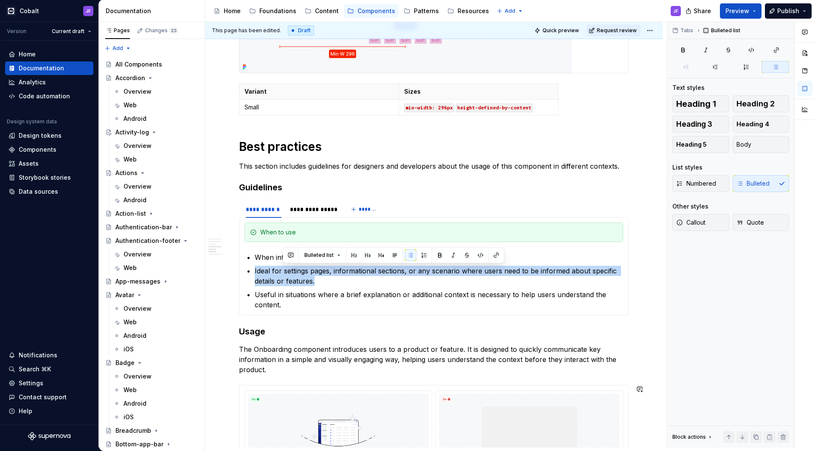
click at [289, 272] on p "Ideal for settings pages, informational sections, or any scenario where users n…" at bounding box center [439, 276] width 368 height 20
click at [275, 300] on p "Useful in situations where a brief explanation or additional context is necessa…" at bounding box center [439, 300] width 368 height 20
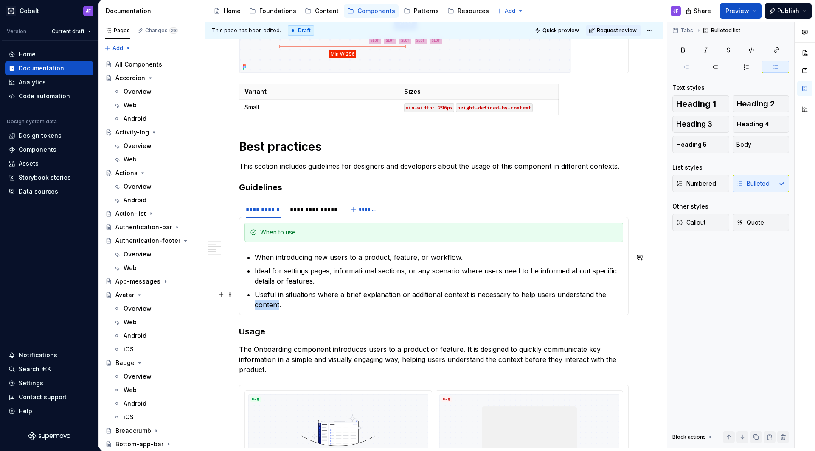
click at [275, 300] on p "Useful in situations where a brief explanation or additional context is necessa…" at bounding box center [439, 300] width 368 height 20
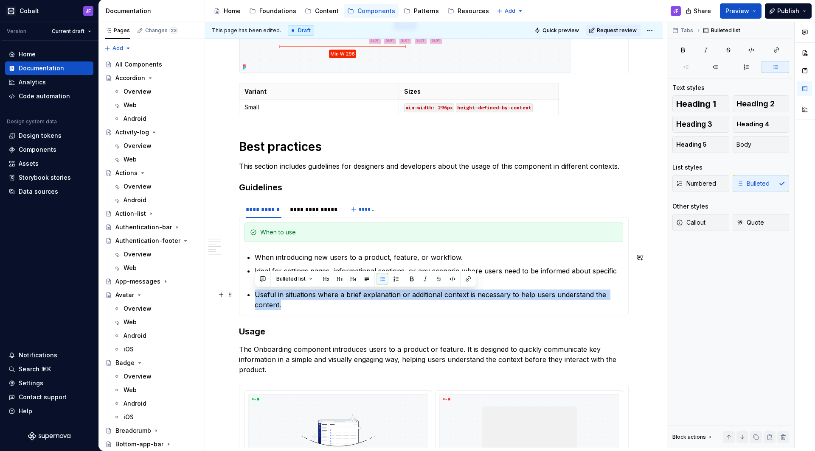
click at [275, 300] on p "Useful in situations where a brief explanation or additional context is necessa…" at bounding box center [439, 300] width 368 height 20
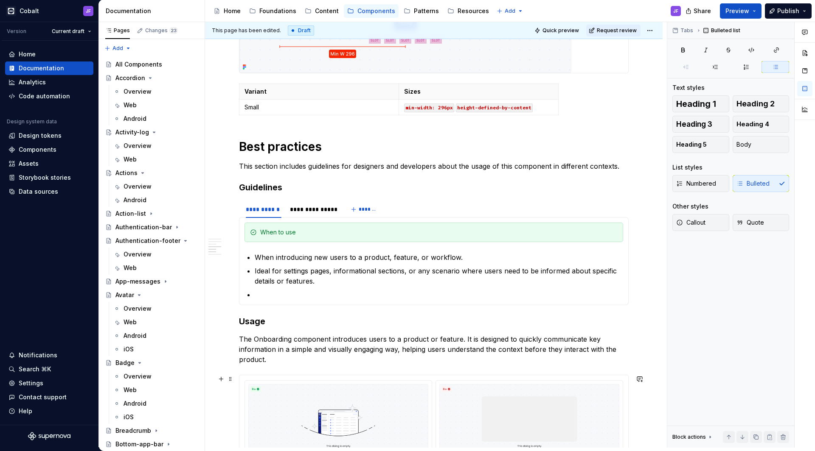
click at [297, 274] on p "Ideal for settings pages, informational sections, or any scenario where users n…" at bounding box center [439, 276] width 368 height 20
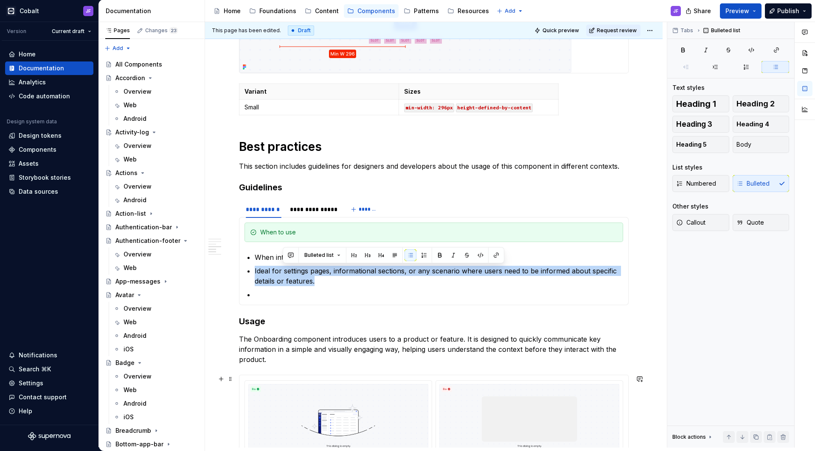
click at [297, 274] on p "Ideal for settings pages, informational sections, or any scenario where users n…" at bounding box center [439, 276] width 368 height 20
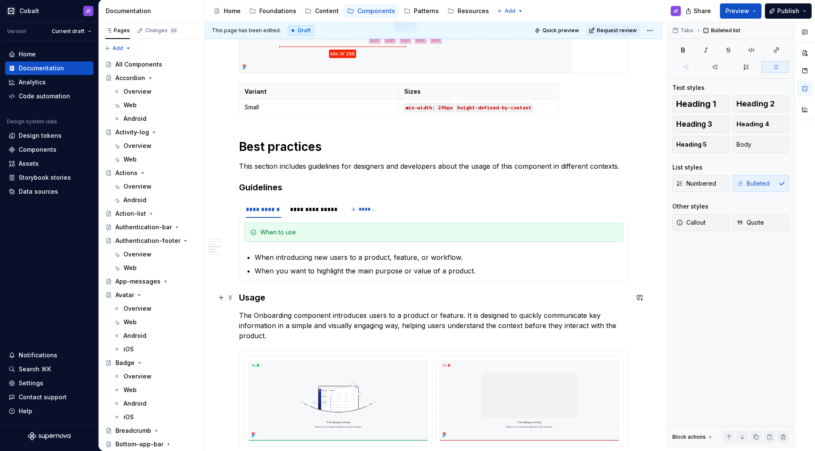
click at [270, 295] on h3 "Usage" at bounding box center [433, 298] width 389 height 12
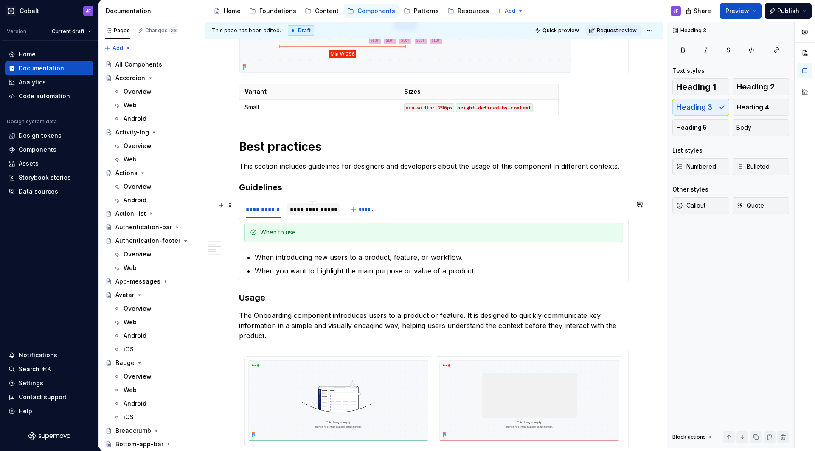
click at [310, 211] on div "**********" at bounding box center [313, 209] width 46 height 8
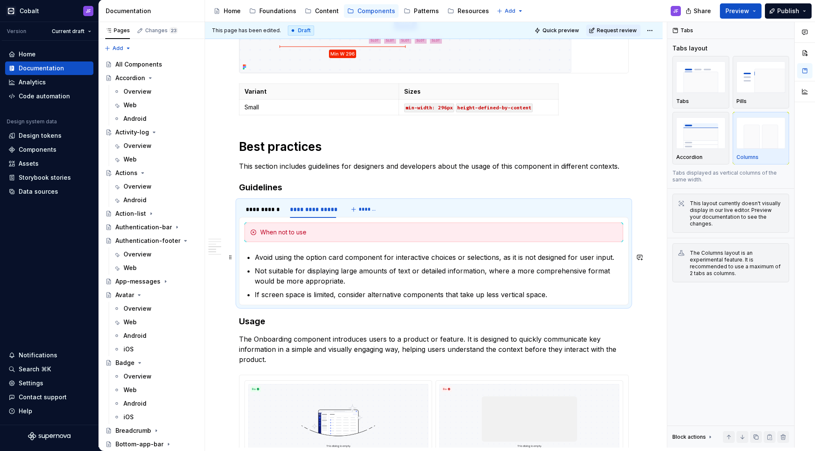
click at [318, 254] on p "Avoid using the option card component for interactive choices or selections, as…" at bounding box center [439, 257] width 368 height 10
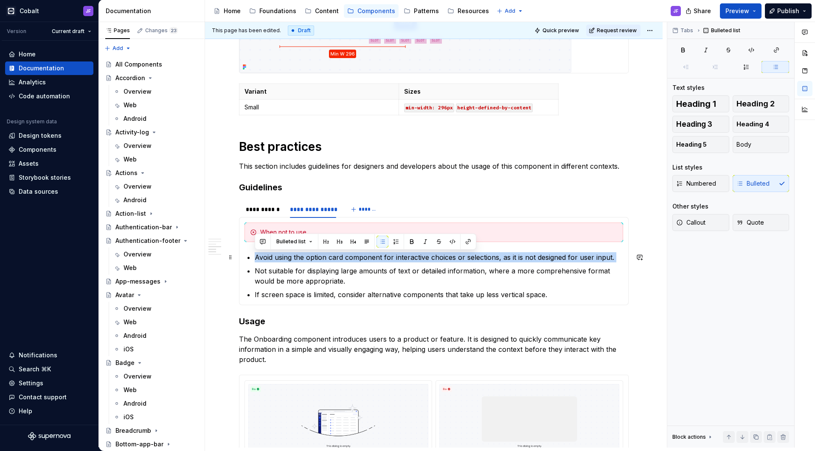
click at [318, 254] on p "Avoid using the option card component for interactive choices or selections, as…" at bounding box center [439, 257] width 368 height 10
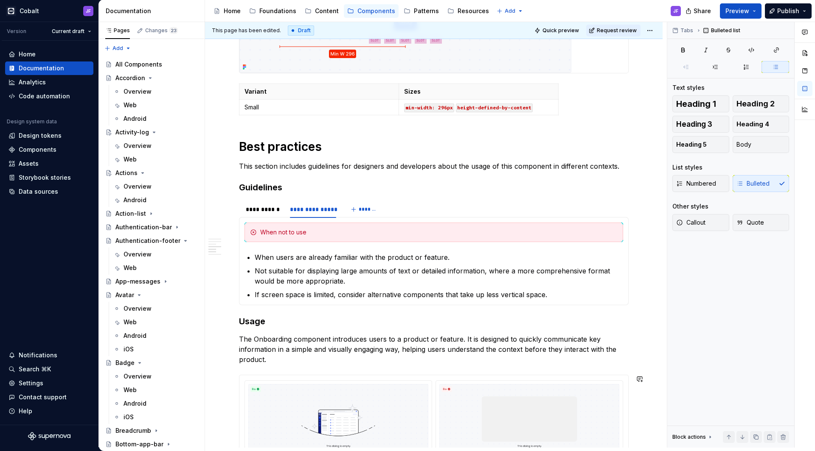
click at [426, 272] on p "Not suitable for displaying large amounts of text or detailed information, wher…" at bounding box center [439, 276] width 368 height 20
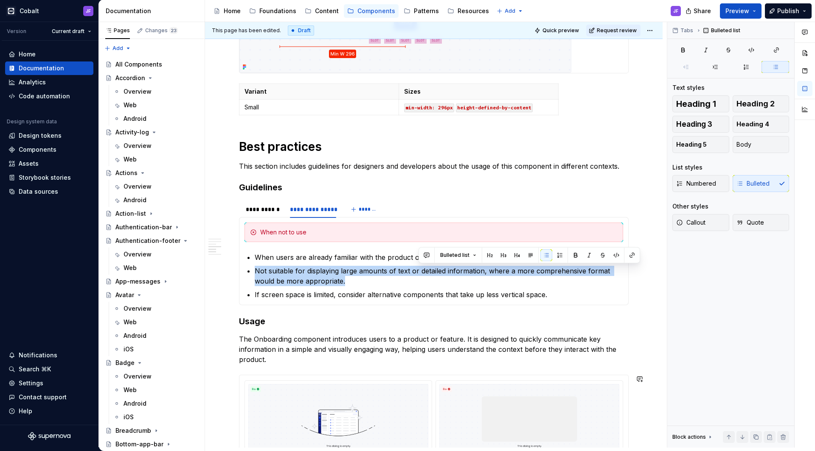
click at [426, 272] on p "Not suitable for displaying large amounts of text or detailed information, wher…" at bounding box center [439, 276] width 368 height 20
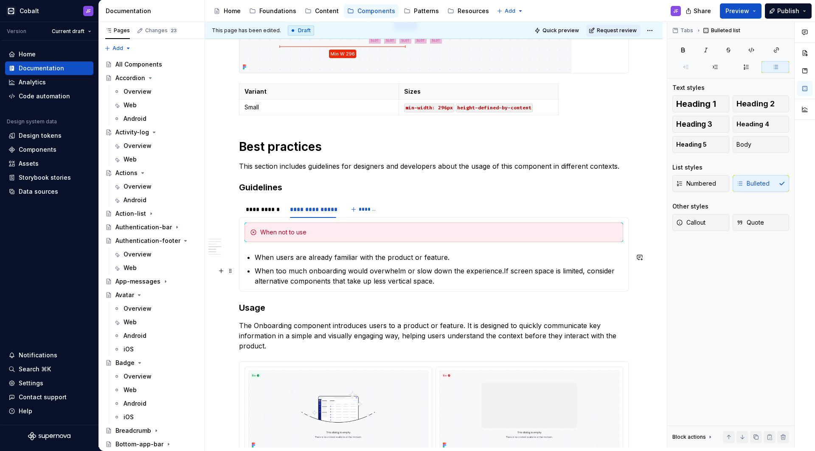
click at [337, 279] on p "When too much onboarding would overwhelm or slow down the experience.If screen …" at bounding box center [439, 276] width 368 height 20
click at [437, 283] on p "When too much onboarding would overwhelm or slow down the experience.If screen …" at bounding box center [439, 276] width 368 height 20
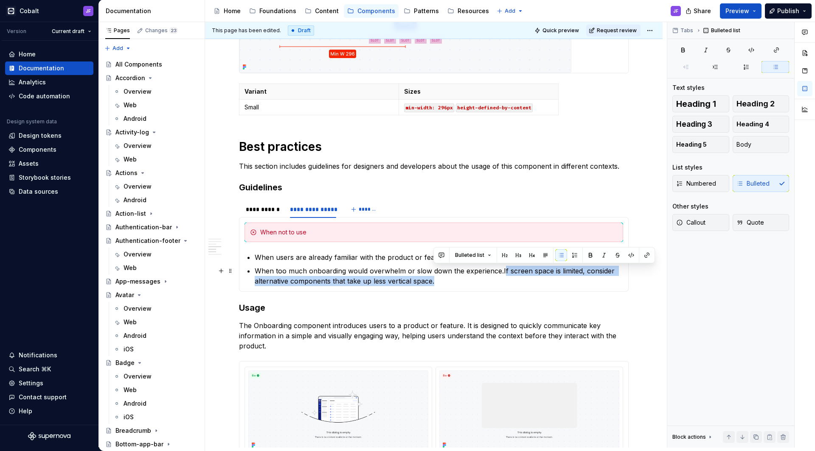
drag, startPoint x: 454, startPoint y: 283, endPoint x: 499, endPoint y: 270, distance: 47.7
click at [499, 270] on p "When too much onboarding would overwhelm or slow down the experience.If screen …" at bounding box center [439, 276] width 368 height 20
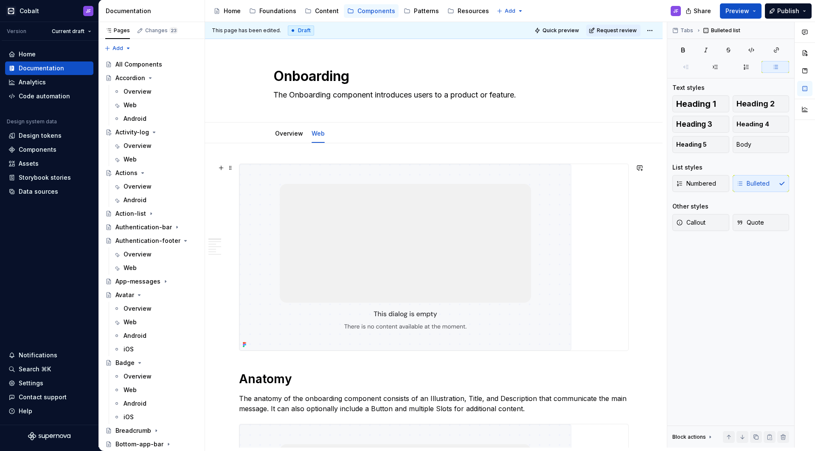
scroll to position [0, 0]
click at [293, 136] on link "Overview" at bounding box center [289, 133] width 28 height 7
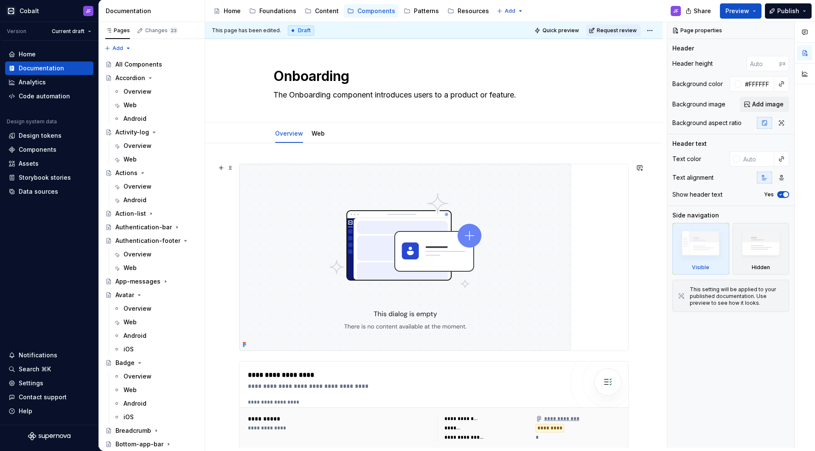
type textarea "*"
